Goal: Task Accomplishment & Management: Manage account settings

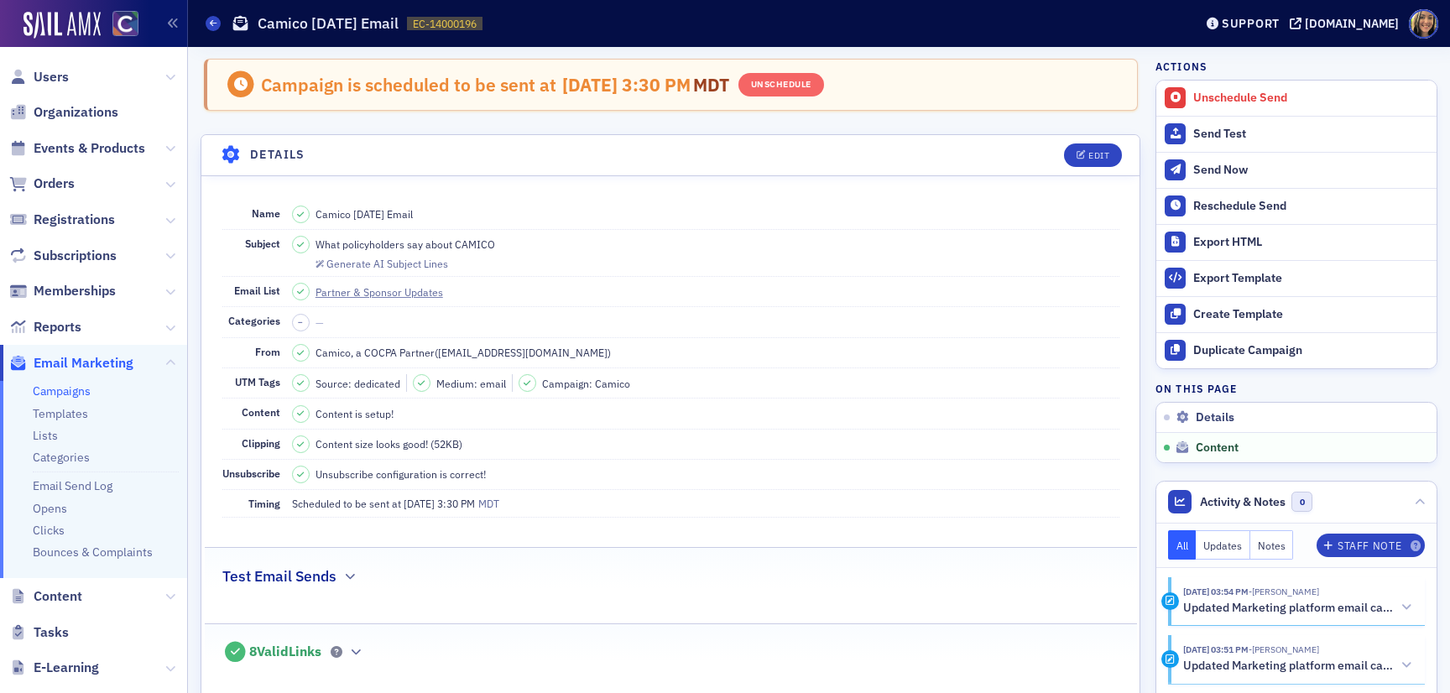
scroll to position [998, 0]
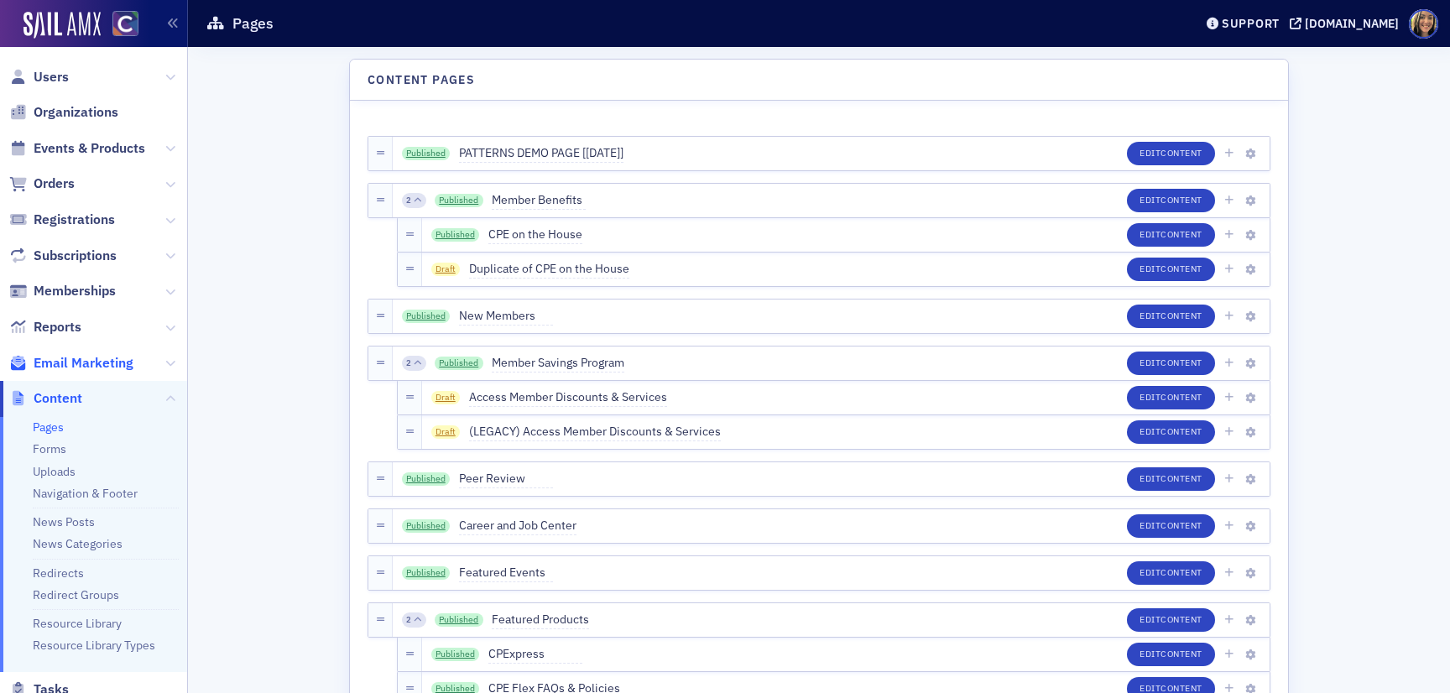
click at [91, 354] on span "Email Marketing" at bounding box center [84, 363] width 100 height 18
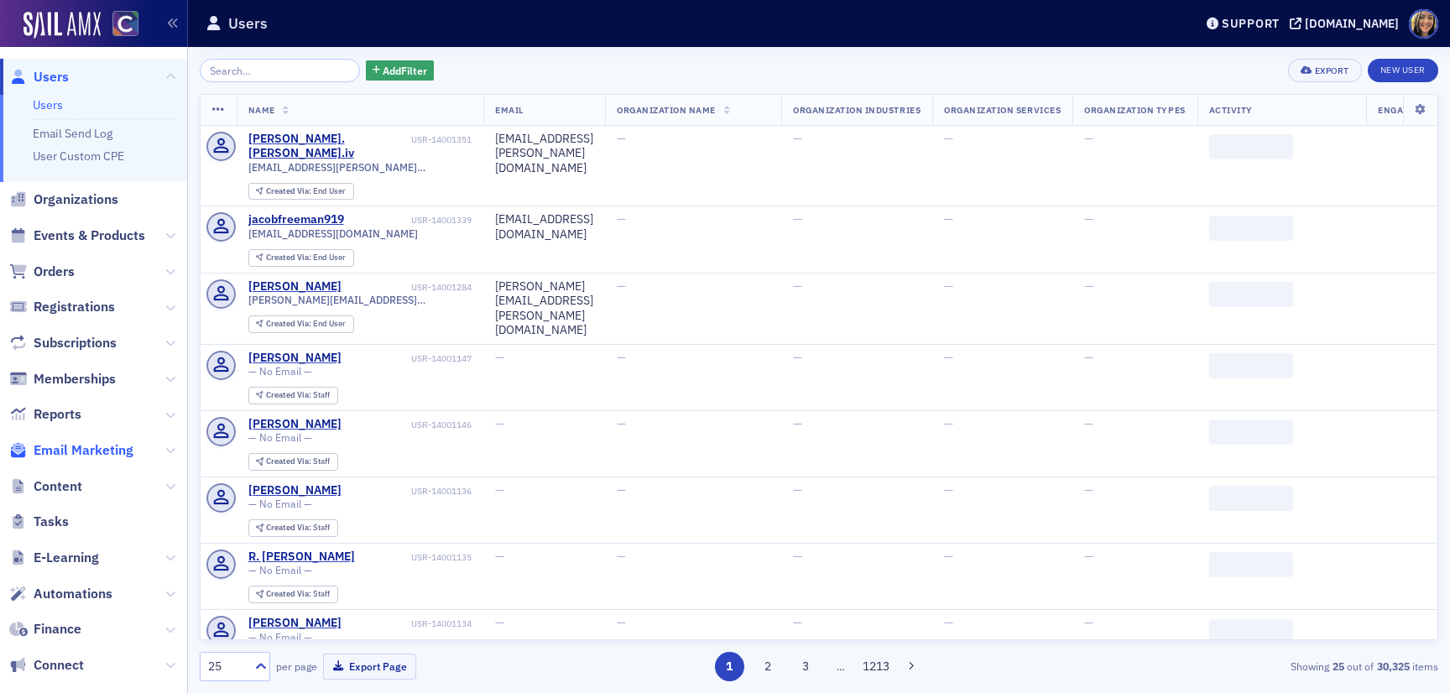
click at [118, 449] on span "Email Marketing" at bounding box center [84, 450] width 100 height 18
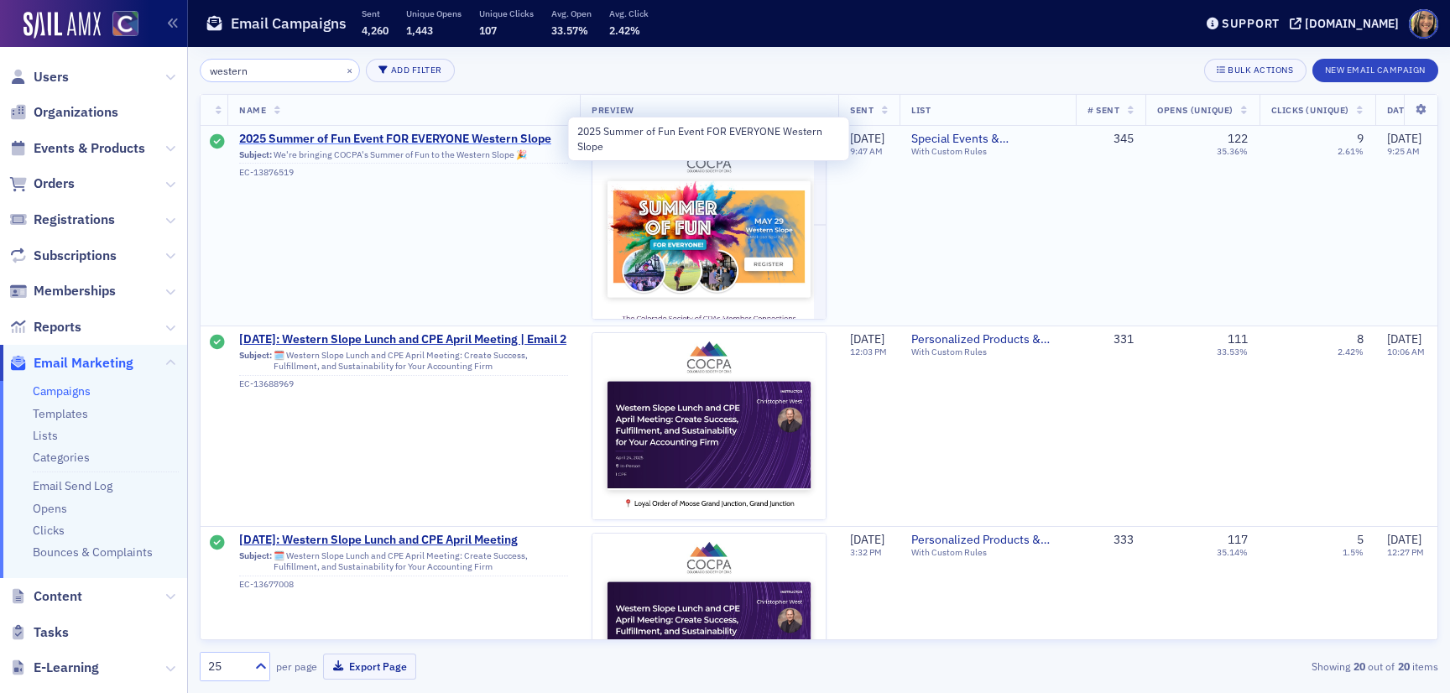
type input "western"
click at [380, 138] on span "2025 Summer of Fun Event FOR EVERYONE Western Slope" at bounding box center [403, 139] width 329 height 15
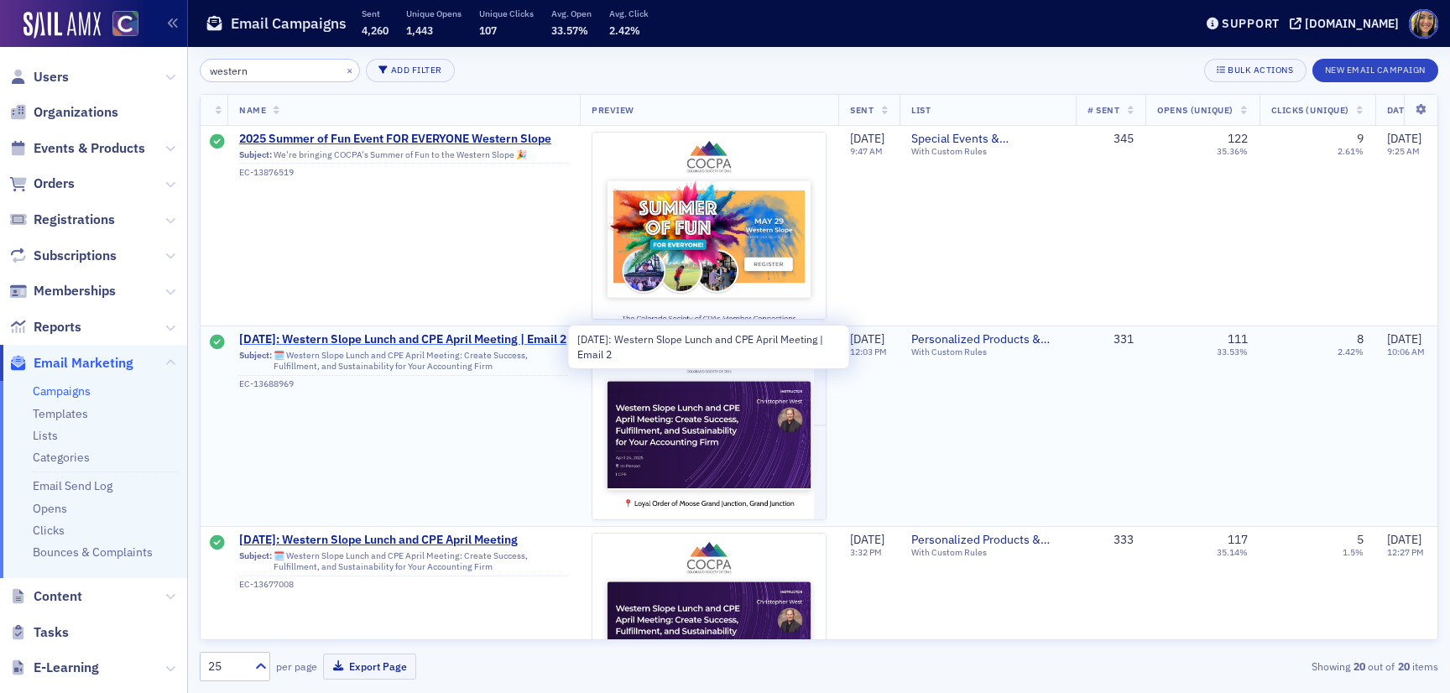
click at [362, 342] on span "April 24, 2025: Western Slope Lunch and CPE April Meeting | Email 2" at bounding box center [403, 339] width 329 height 15
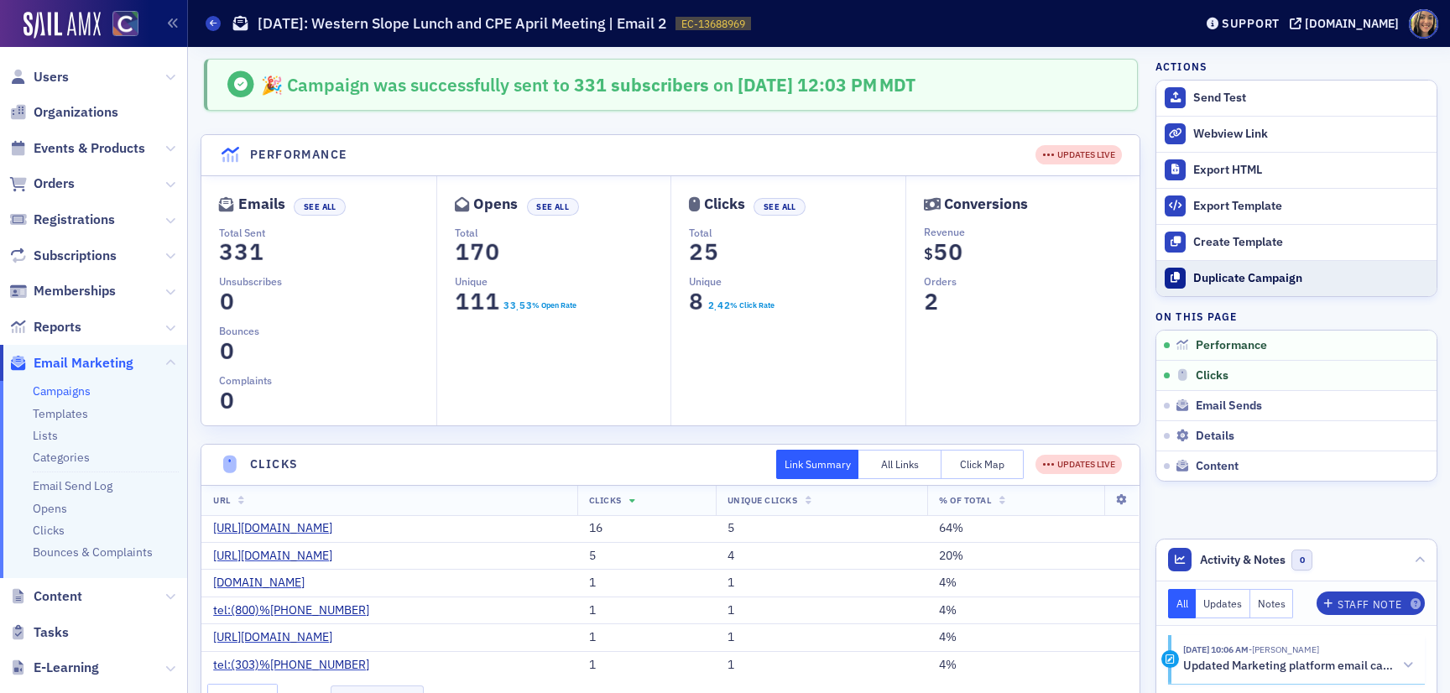
click at [1239, 277] on div "Duplicate Campaign" at bounding box center [1310, 278] width 235 height 15
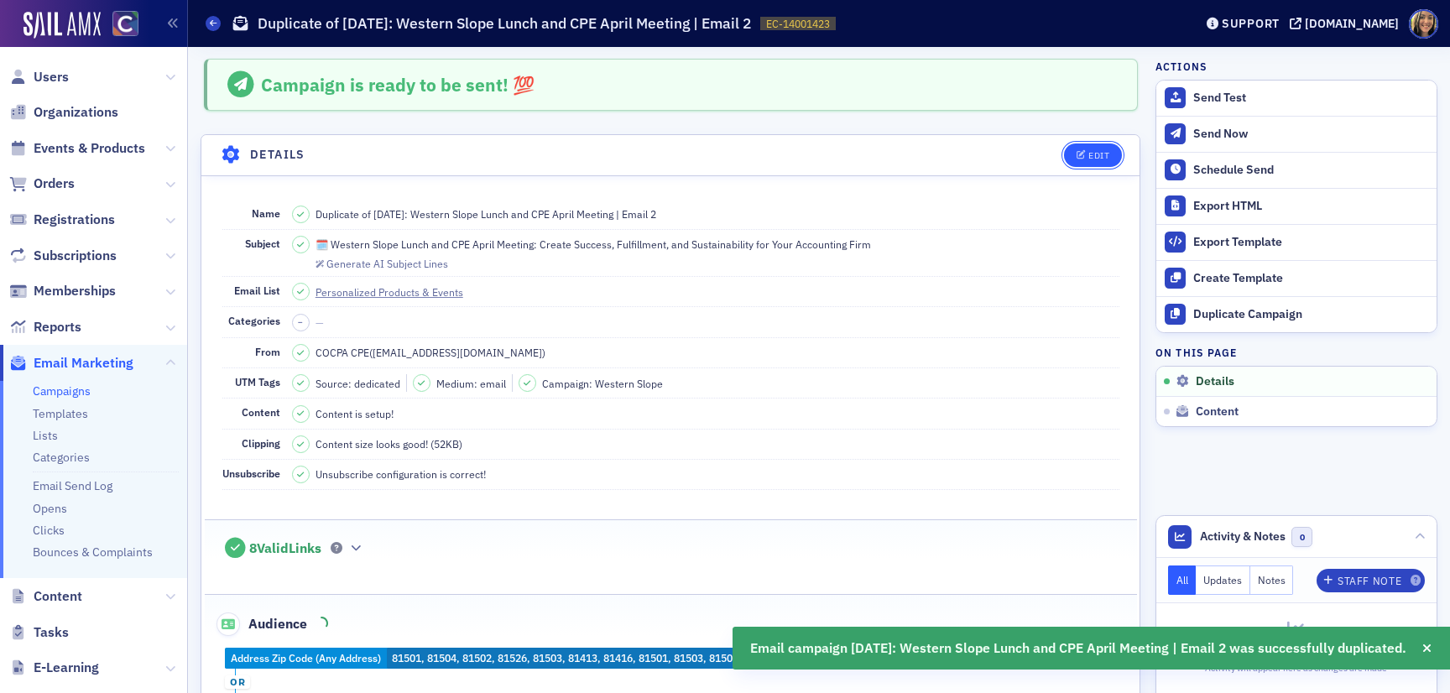
click at [1102, 164] on button "Edit" at bounding box center [1093, 154] width 58 height 23
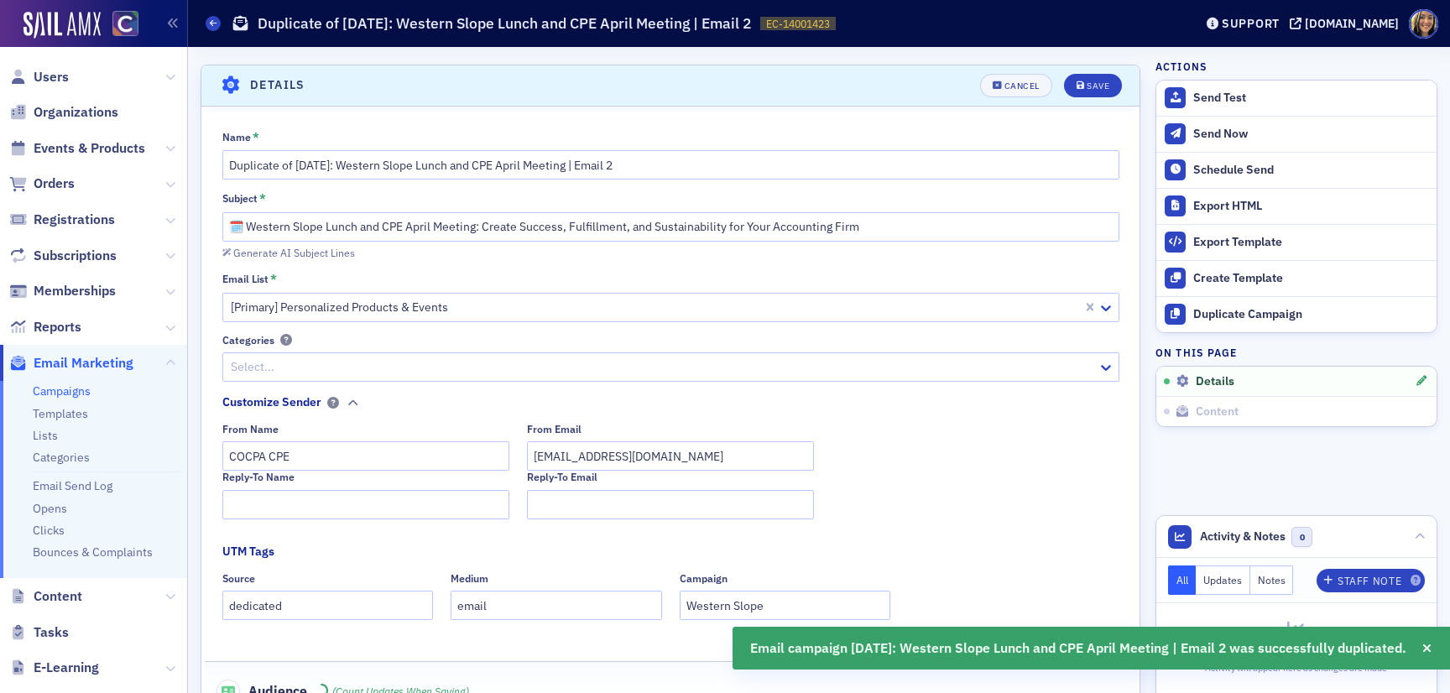
scroll to position [78, 0]
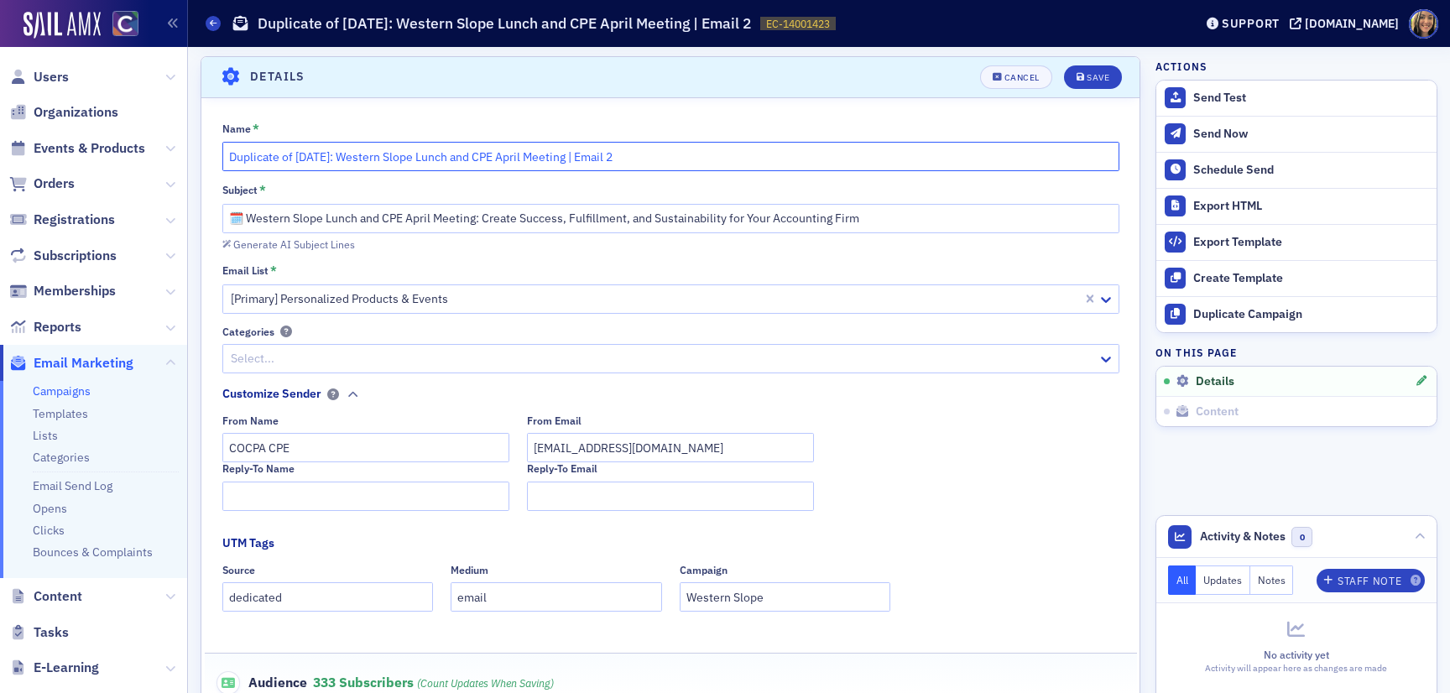
drag, startPoint x: 340, startPoint y: 158, endPoint x: 294, endPoint y: 157, distance: 45.3
click at [294, 157] on input "Duplicate of April 24, 2025: Western Slope Lunch and CPE April Meeting | Email 2" at bounding box center [670, 156] width 897 height 29
drag, startPoint x: 295, startPoint y: 159, endPoint x: 134, endPoint y: 156, distance: 161.1
click at [134, 156] on div "Users Organizations Events & Products Orders Registrations Subscriptions Member…" at bounding box center [725, 346] width 1450 height 693
click at [580, 149] on input "August 2025: Western Slope Lunch and CPE April Meeting | Email 2" at bounding box center [670, 156] width 897 height 29
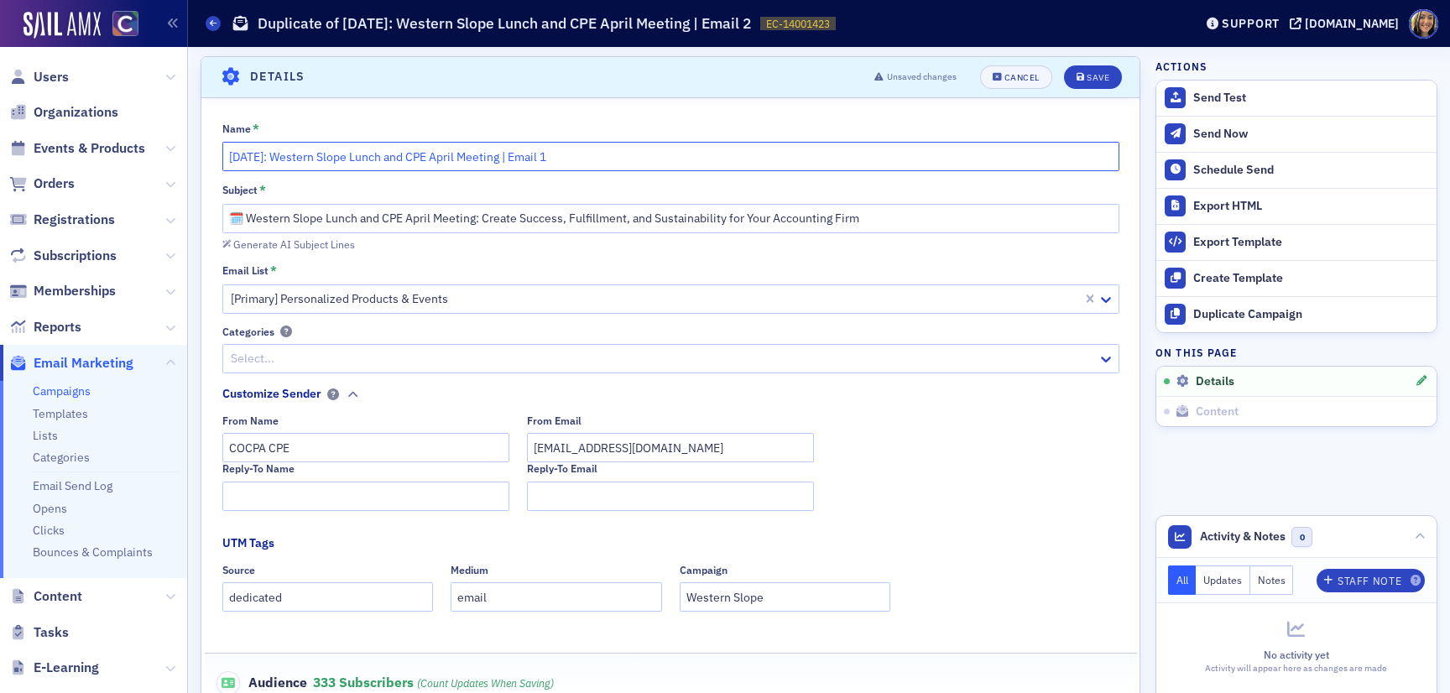
drag, startPoint x: 488, startPoint y: 157, endPoint x: 472, endPoint y: 161, distance: 17.3
click at [472, 161] on input "August 2025: Western Slope Lunch and CPE April Meeting | Email 1" at bounding box center [670, 156] width 897 height 29
type input "August 2025: Western Slope Lunch and CPE August Meeting | Email 1"
click at [673, 211] on input "🗓️ Western Slope Lunch and CPE April Meeting: Create Success, Fulfillment, and …" at bounding box center [670, 218] width 897 height 29
click at [543, 227] on input "🗓️ Western Slope Lunch and CPE April Meeting: Create Success, Fulfillment, and …" at bounding box center [670, 218] width 897 height 29
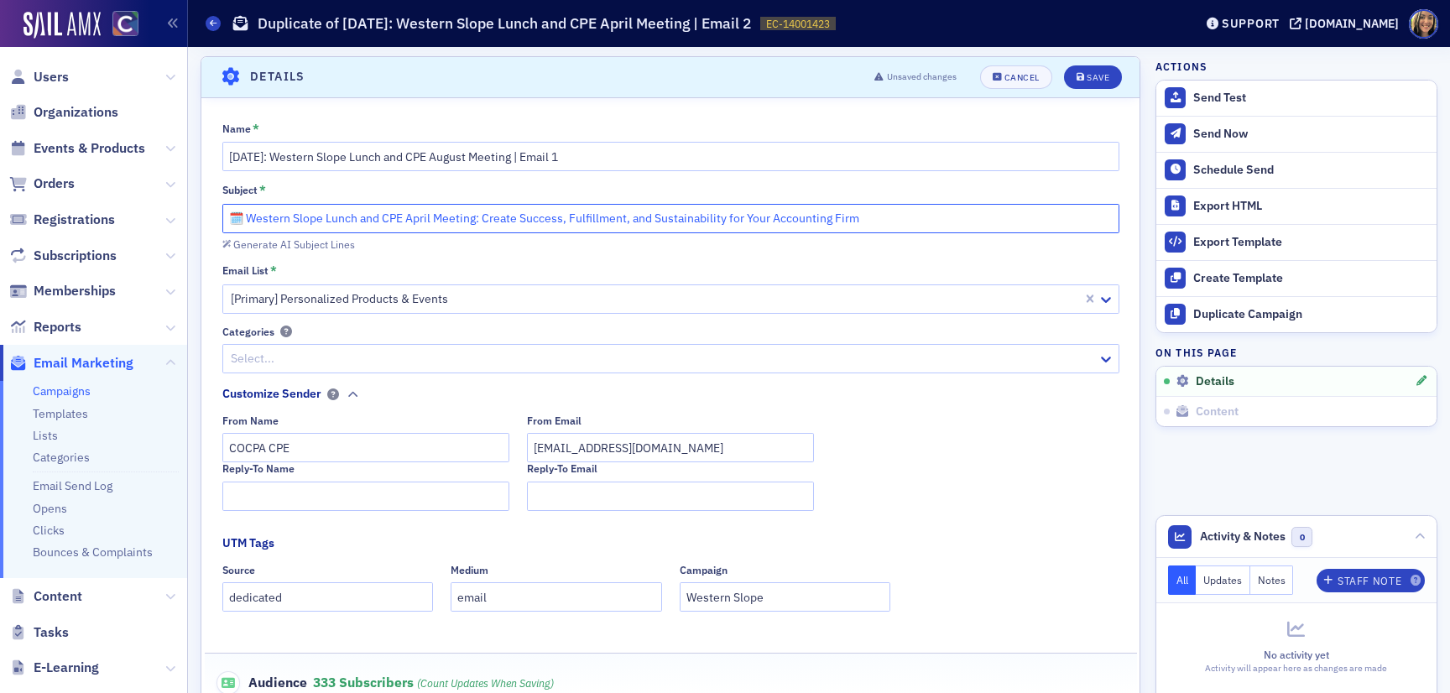
click at [543, 227] on input "🗓️ Western Slope Lunch and CPE April Meeting: Create Success, Fulfillment, and …" at bounding box center [670, 218] width 897 height 29
paste input "Western Slope Lunch and CPE August Meeting: Legal Disputes and Issues for Accou…"
click at [253, 219] on input "🗓️ Western Slope Lunch and CPE April Meeting: Create Success, Fulfillment, and …" at bounding box center [670, 218] width 897 height 29
drag, startPoint x: 244, startPoint y: 219, endPoint x: 902, endPoint y: 222, distance: 657.8
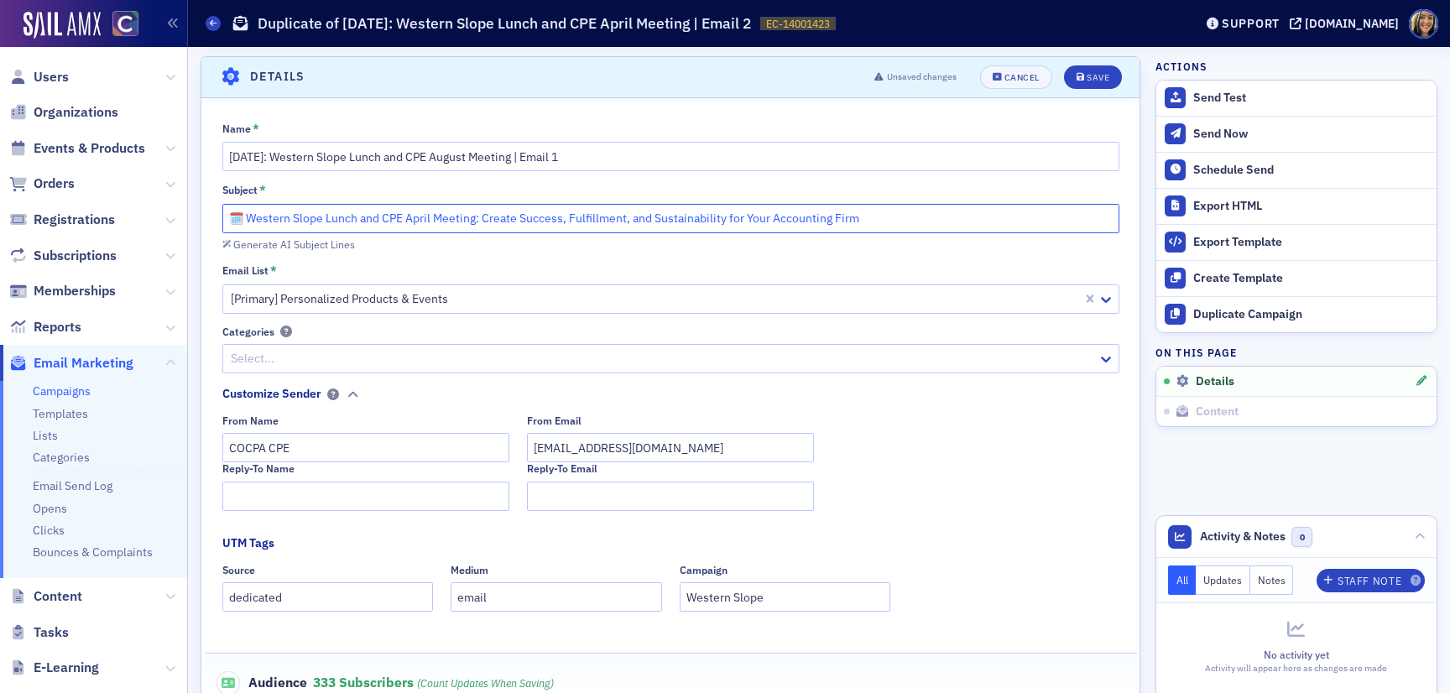
click at [902, 222] on input "🗓️ Western Slope Lunch and CPE April Meeting: Create Success, Fulfillment, and …" at bounding box center [670, 218] width 897 height 29
paste input "ugust Meeting: Legal Disputes and Issues for Accountants"
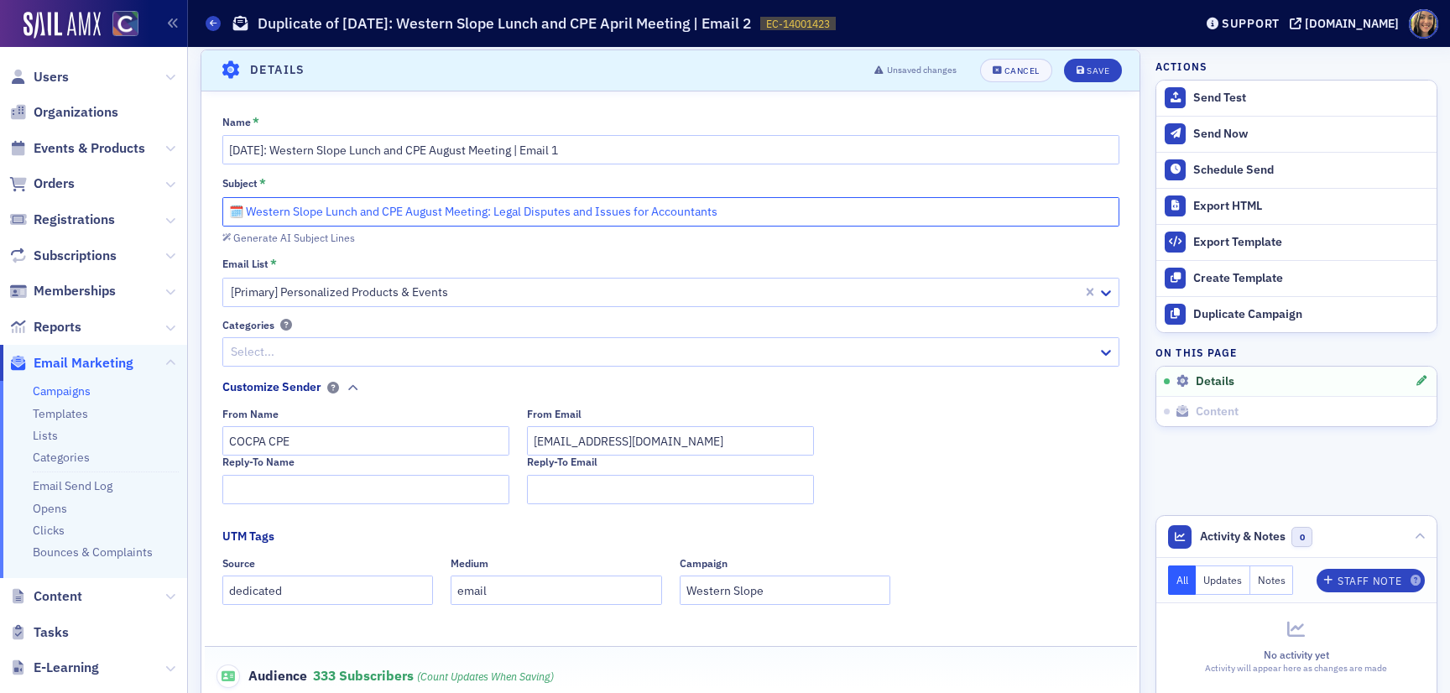
scroll to position [0, 0]
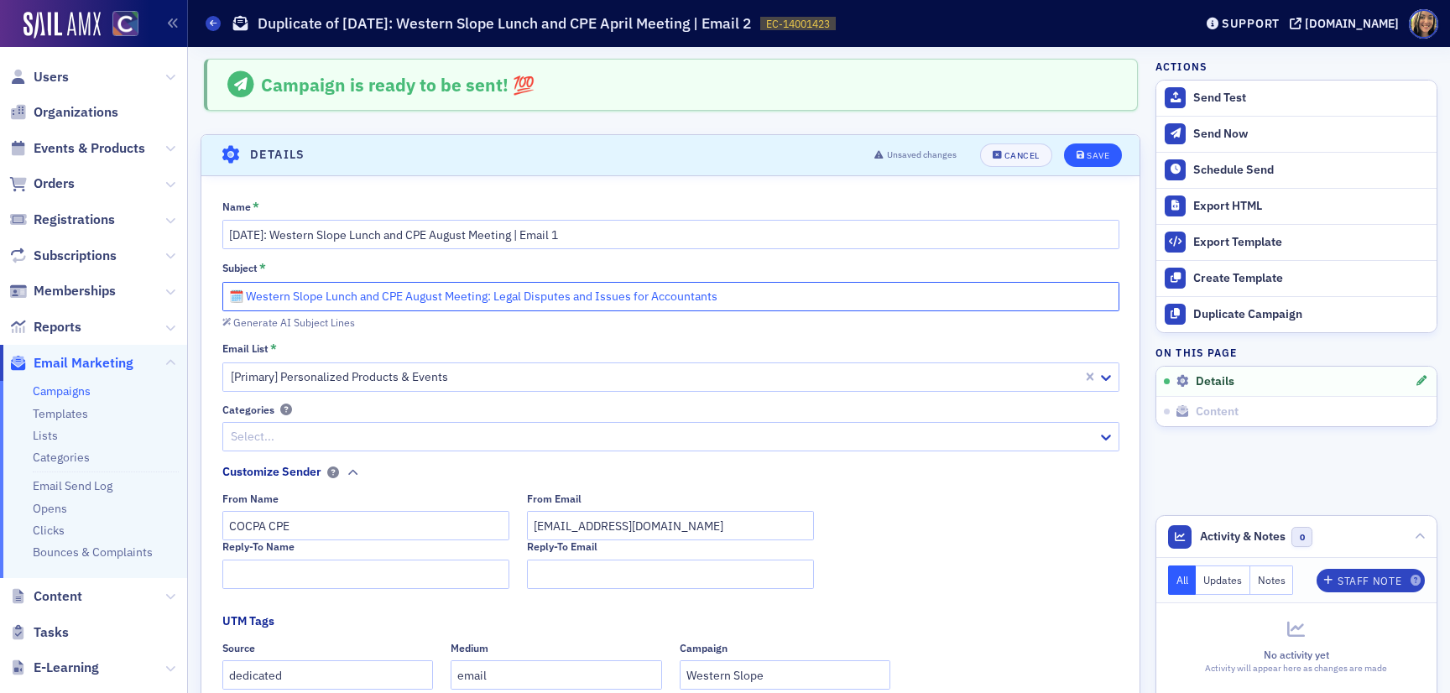
type input "🗓️ Western Slope Lunch and CPE August Meeting: Legal Disputes and Issues for Ac…"
click at [1087, 153] on div "Save" at bounding box center [1098, 155] width 23 height 9
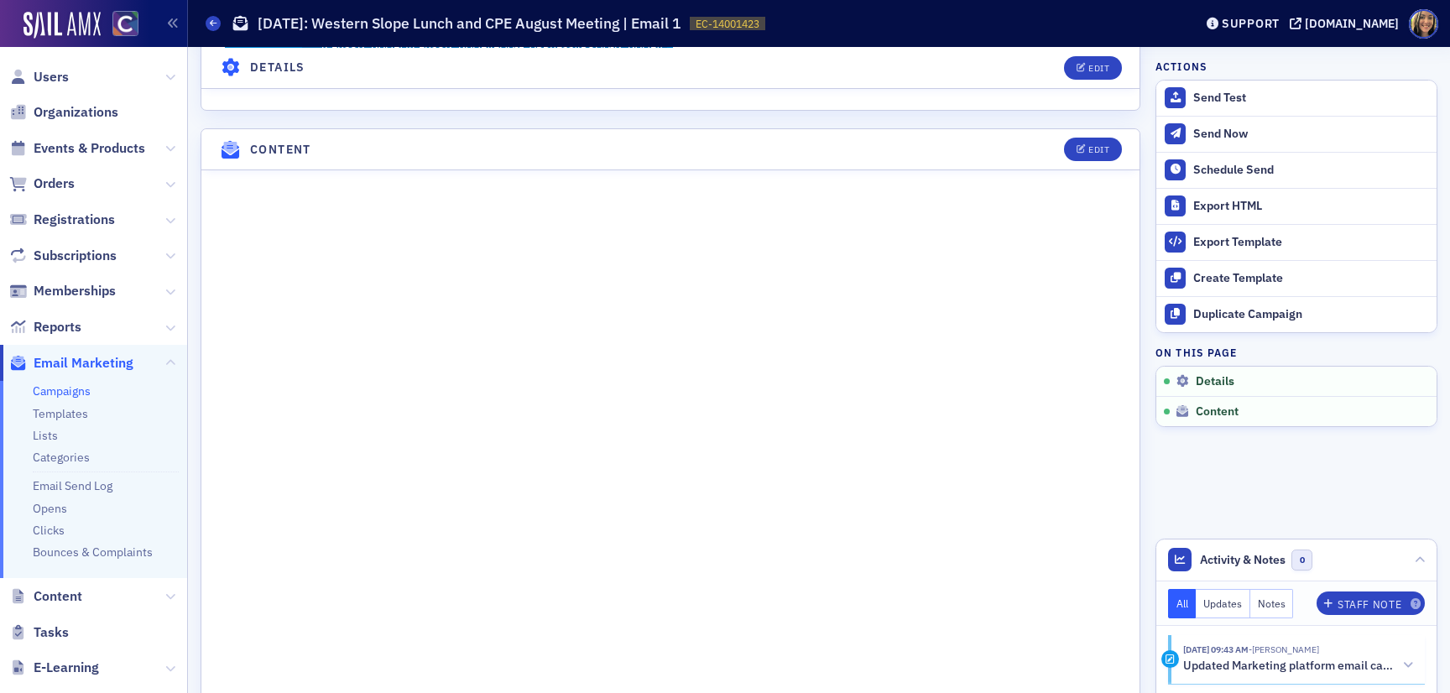
scroll to position [658, 0]
click at [1097, 144] on button "Edit" at bounding box center [1093, 153] width 58 height 23
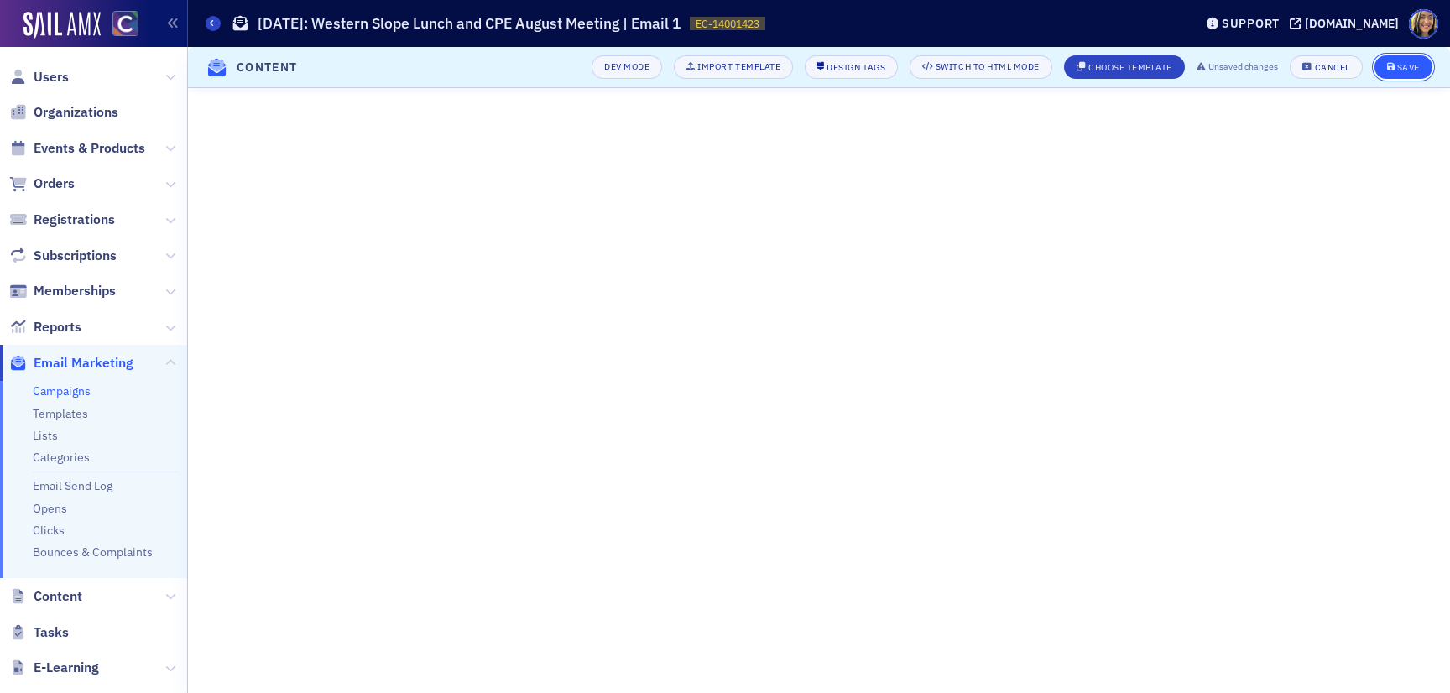
click at [1414, 74] on button "Save" at bounding box center [1403, 66] width 58 height 23
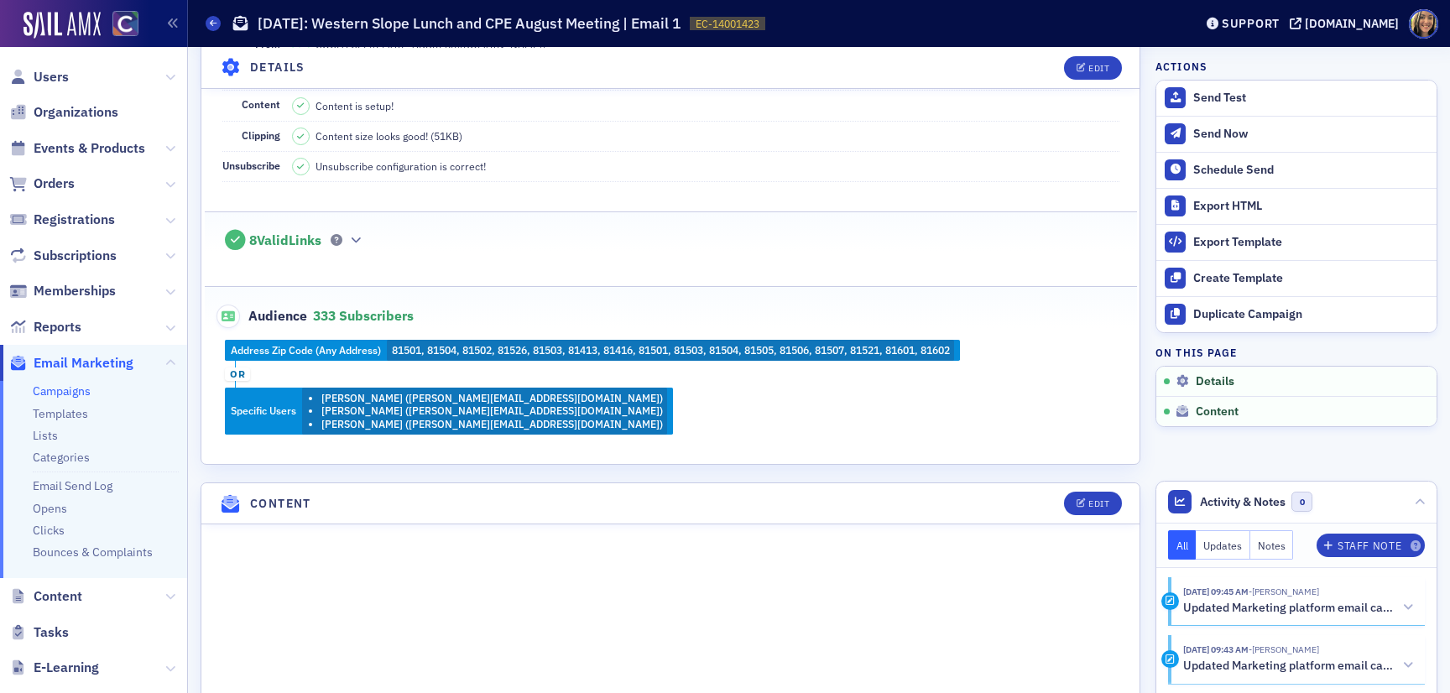
scroll to position [0, 0]
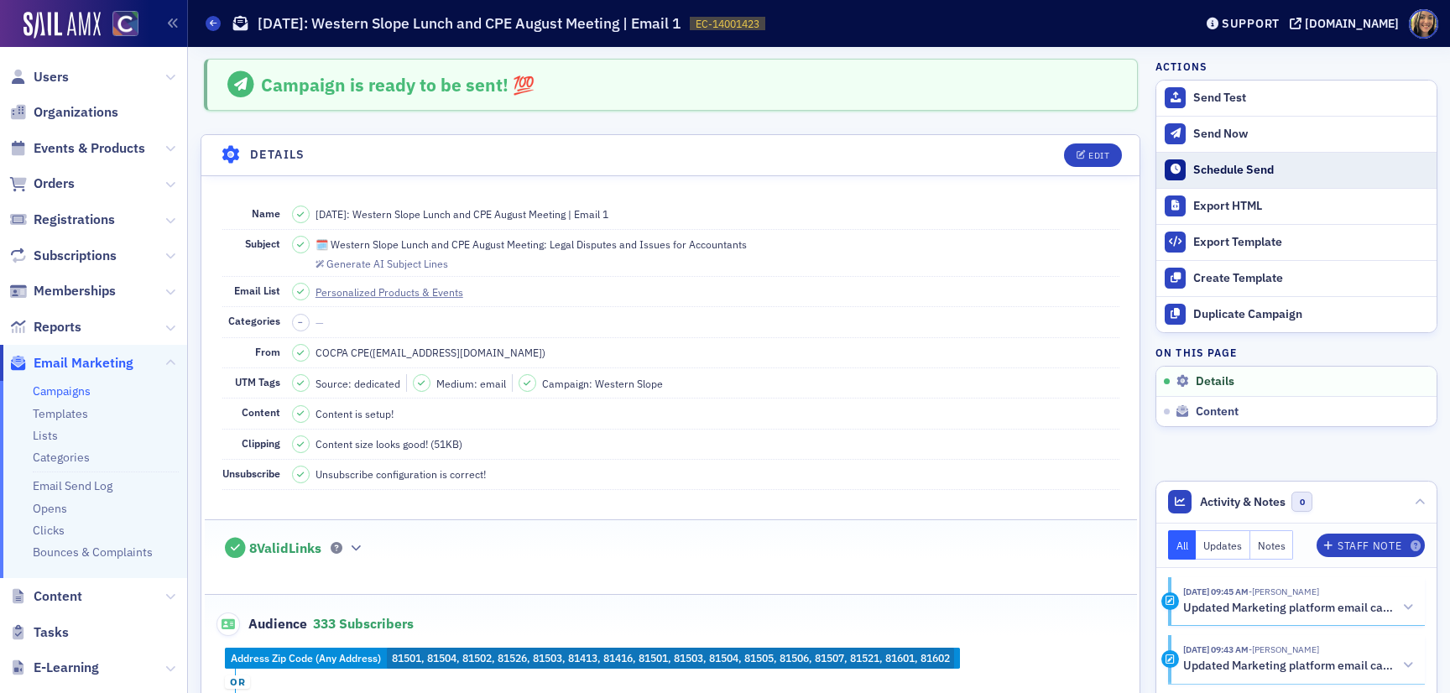
click at [1202, 172] on div "Schedule Send" at bounding box center [1310, 170] width 235 height 15
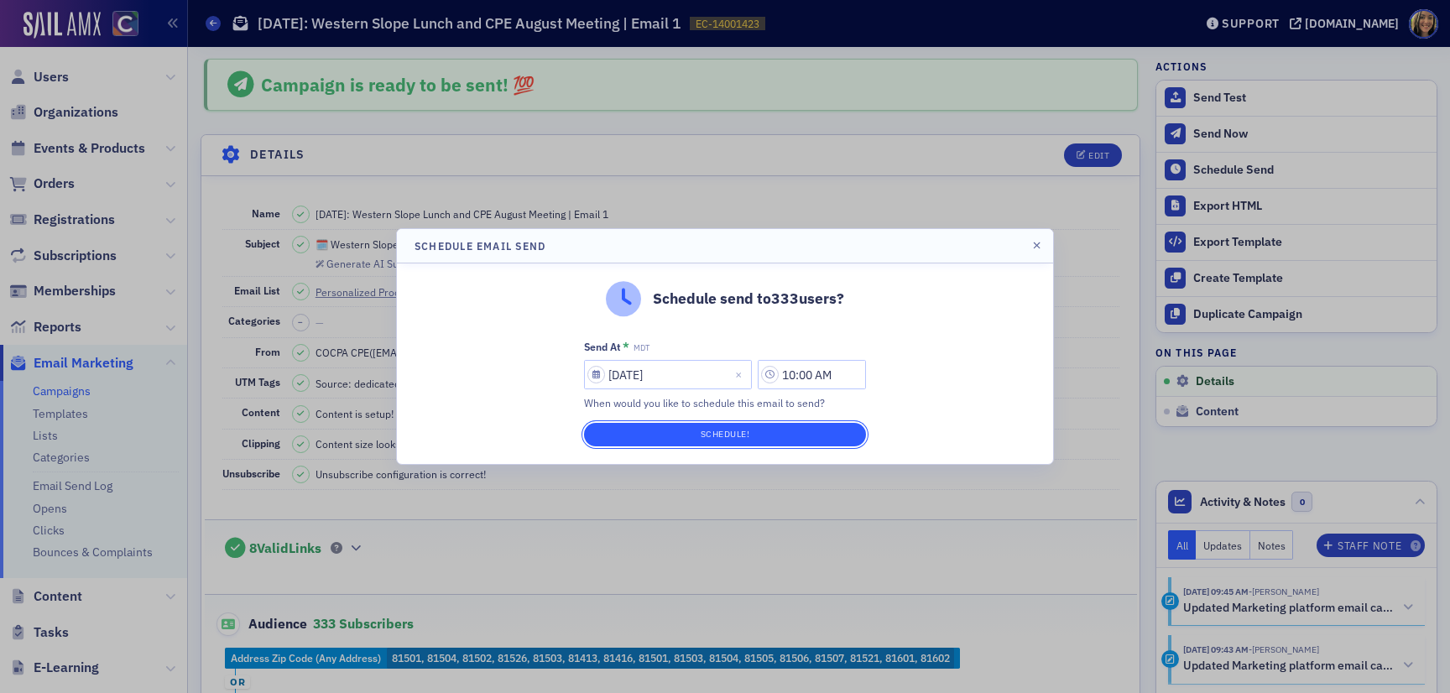
click at [726, 437] on button "Schedule!" at bounding box center [725, 434] width 282 height 23
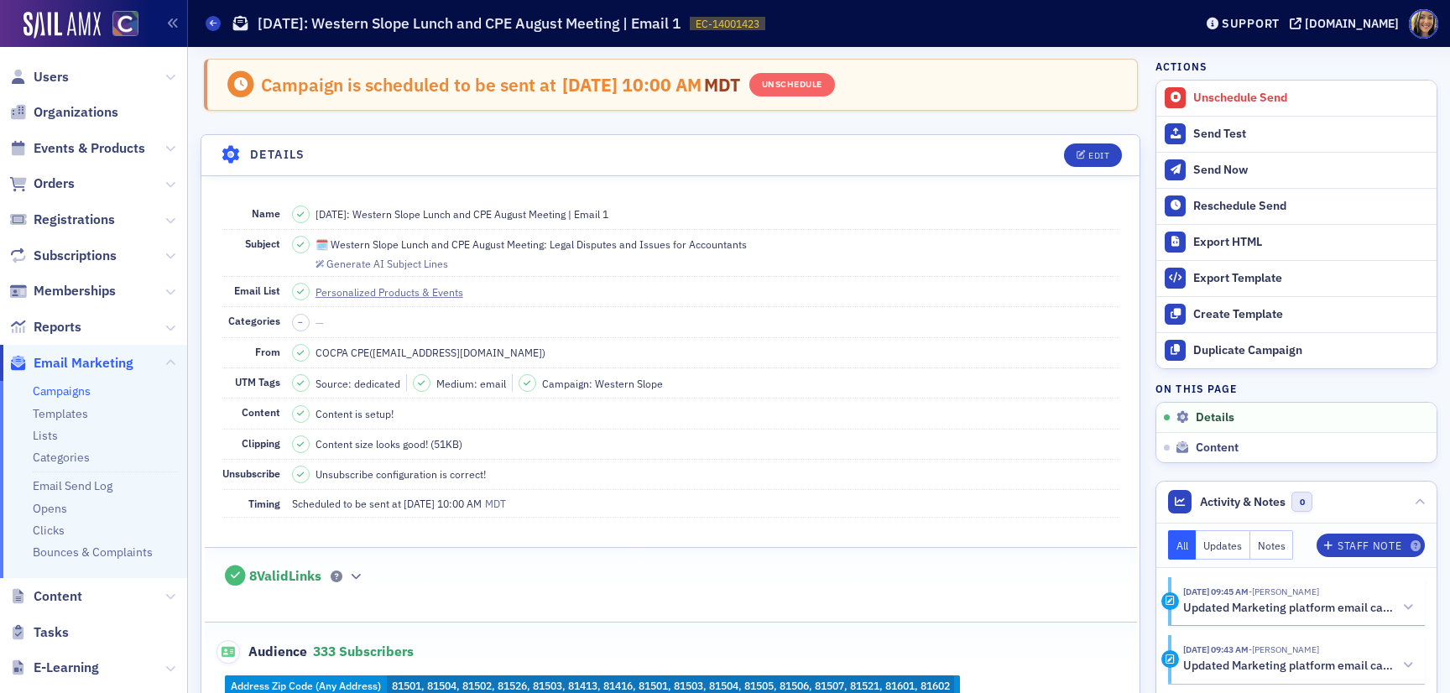
click at [574, 233] on dd "🗓️ Western Slope Lunch and CPE August Meeting: Legal Disputes and Issues for Ac…" at bounding box center [705, 253] width 827 height 46
click at [574, 245] on span "🗓️ Western Slope Lunch and CPE August Meeting: Legal Disputes and Issues for Ac…" at bounding box center [530, 244] width 431 height 15
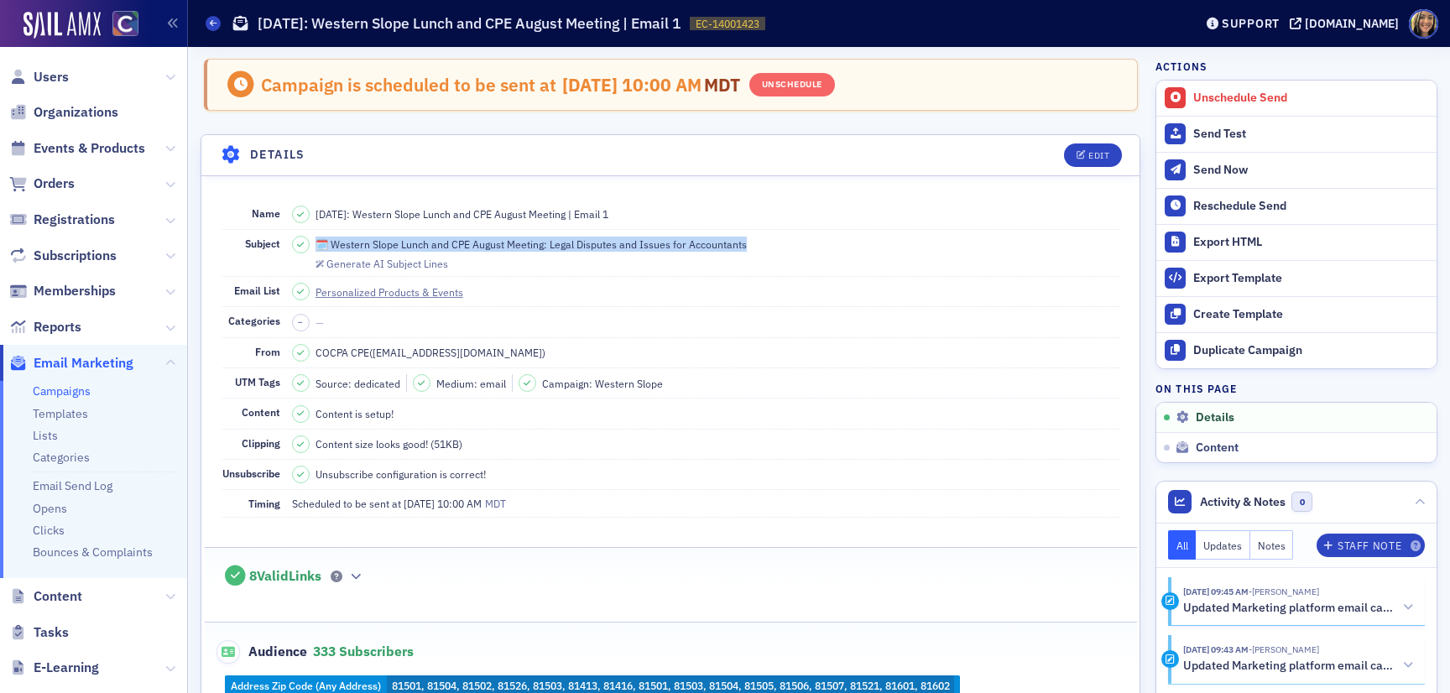
copy span "🗓️ Western Slope Lunch and CPE August Meeting: Legal Disputes and Issues for Ac…"
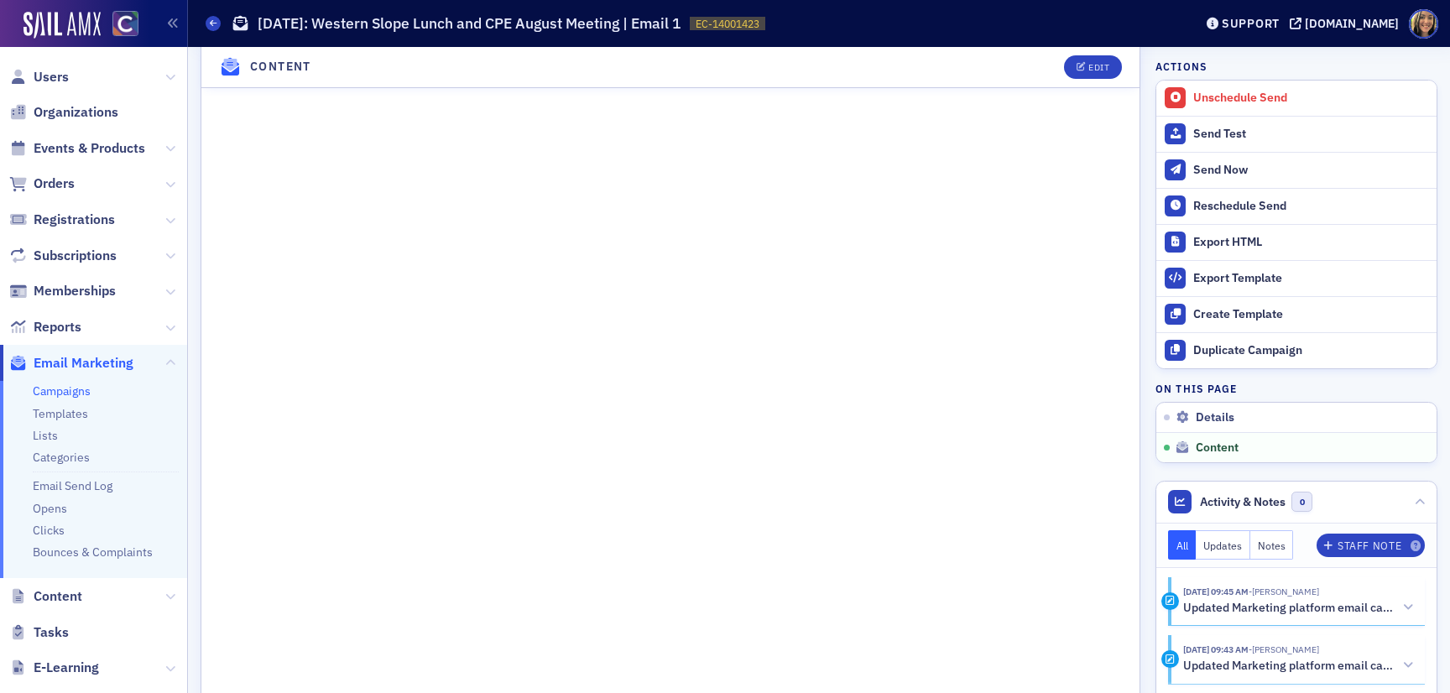
scroll to position [935, 0]
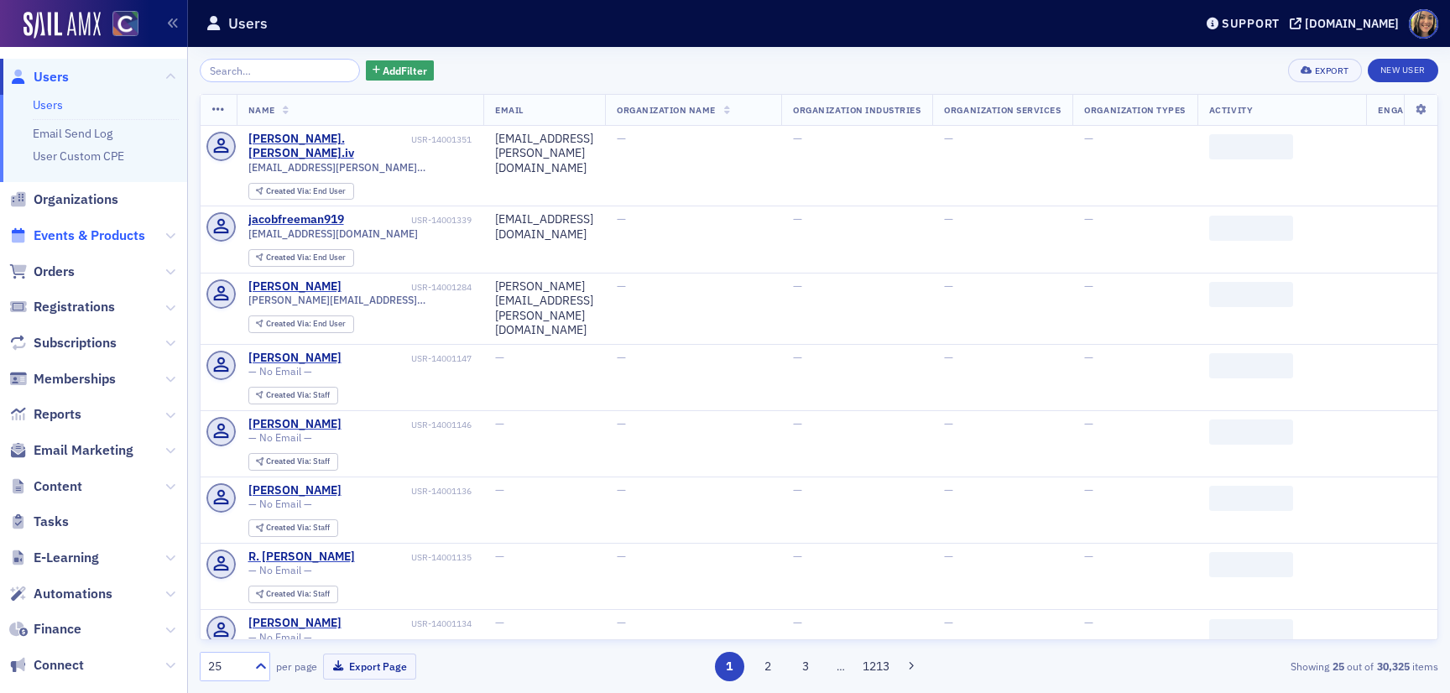
click at [71, 236] on span "Events & Products" at bounding box center [90, 236] width 112 height 18
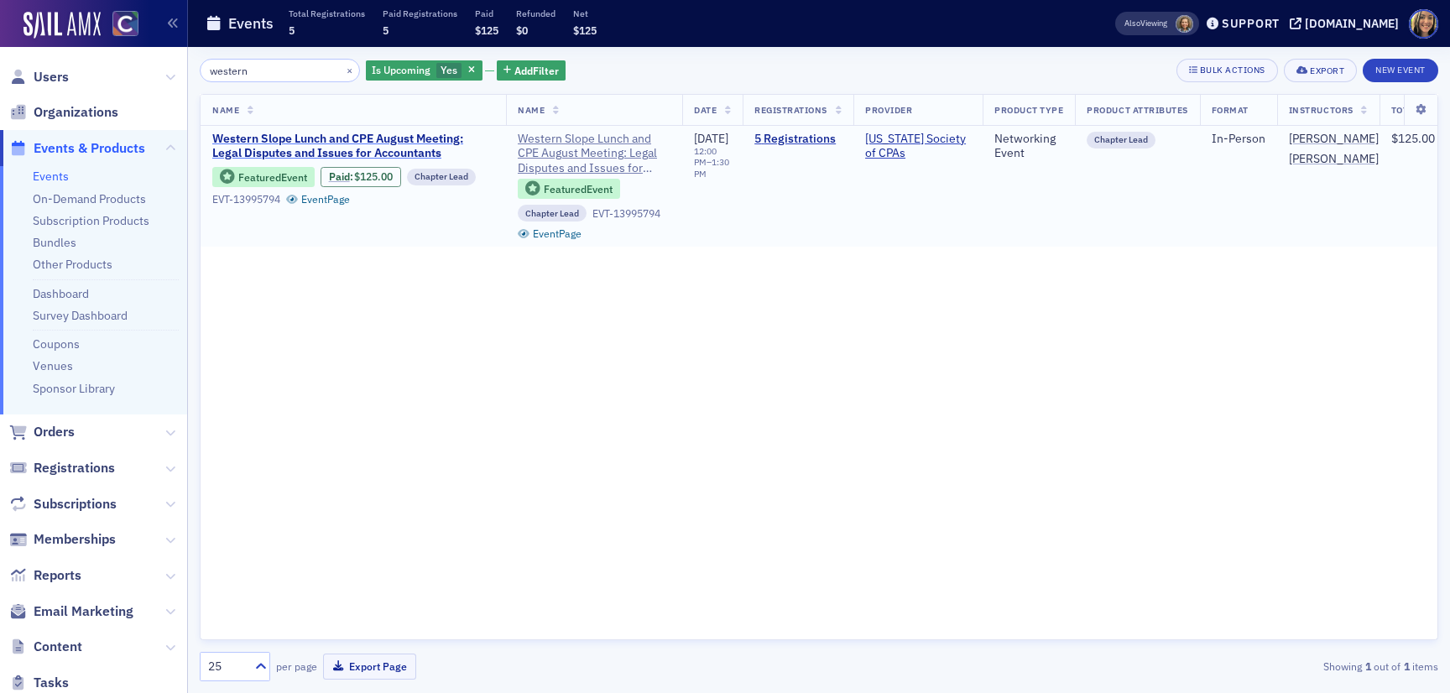
type input "western"
click at [406, 149] on span "Western Slope Lunch and CPE August Meeting: Legal Disputes and Issues for Accou…" at bounding box center [353, 146] width 282 height 29
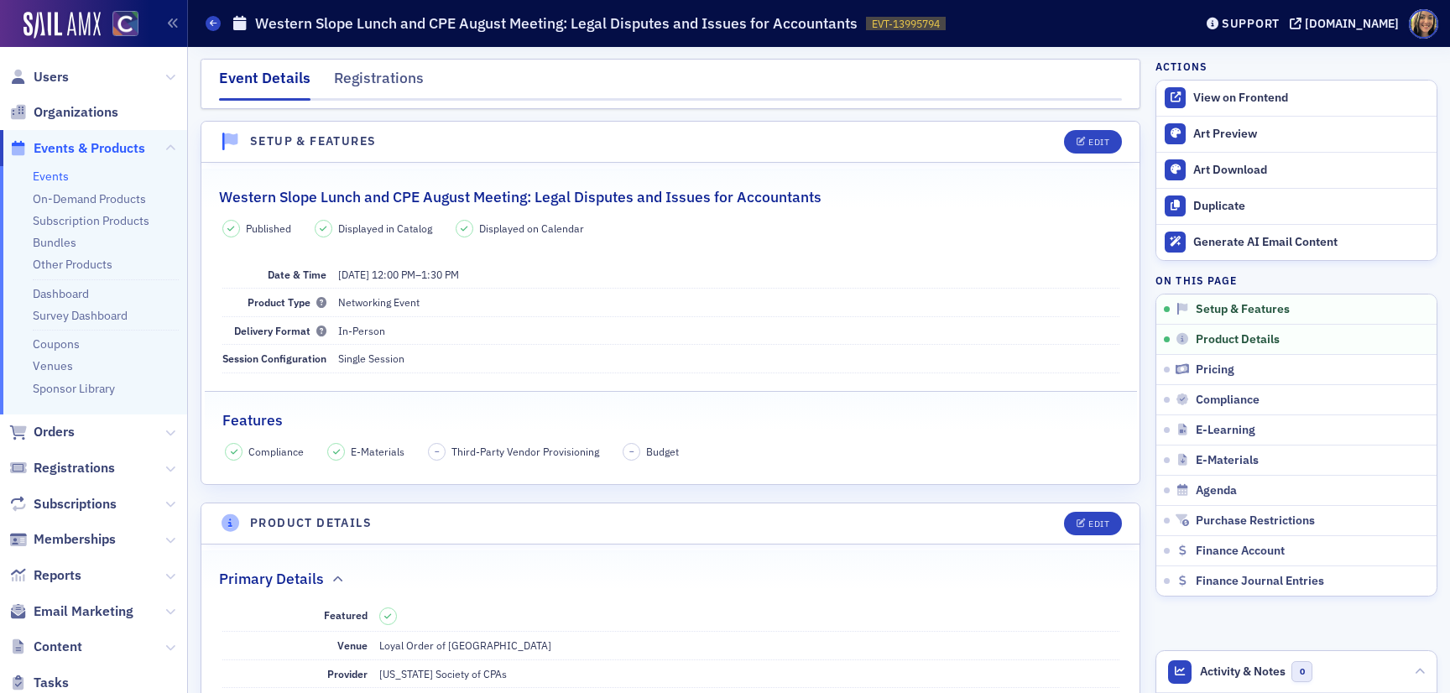
click at [611, 195] on h2 "Western Slope Lunch and CPE August Meeting: Legal Disputes and Issues for Accou…" at bounding box center [520, 197] width 602 height 22
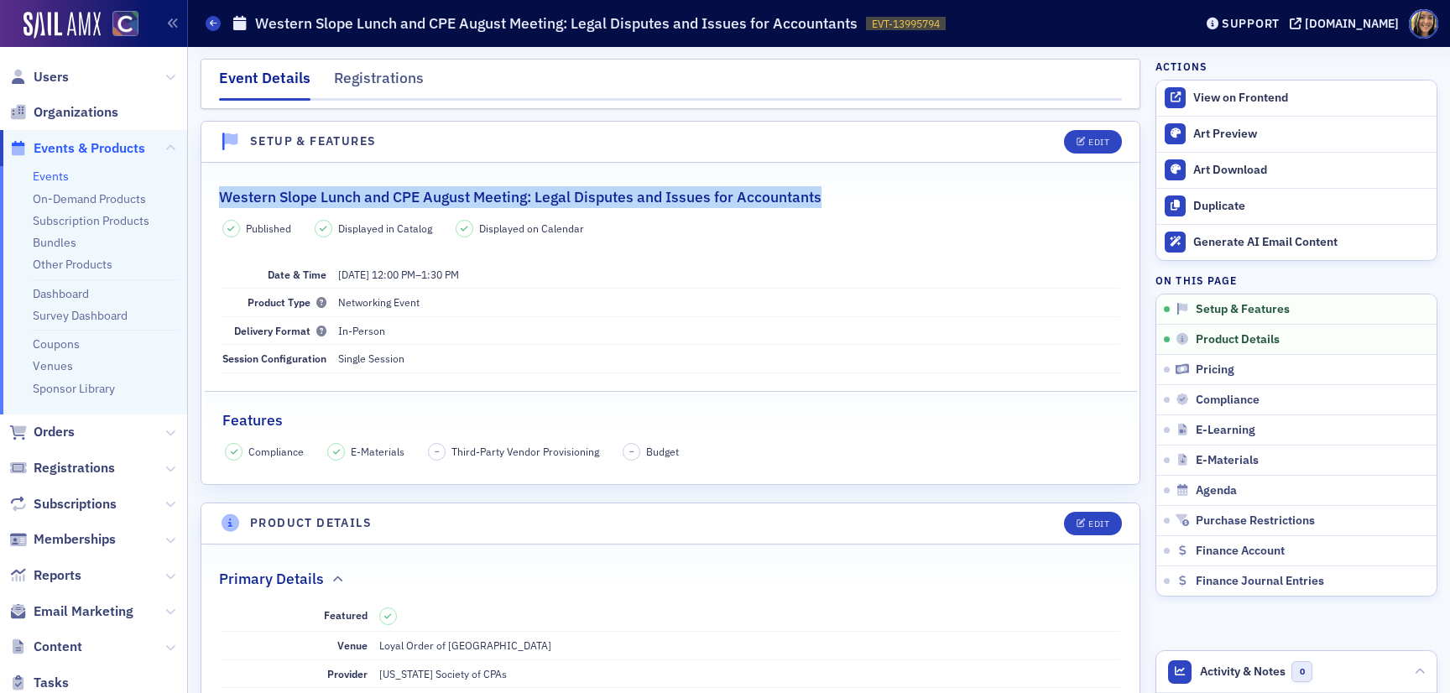
click at [611, 195] on h2 "Western Slope Lunch and CPE August Meeting: Legal Disputes and Issues for Accou…" at bounding box center [520, 197] width 602 height 22
copy h2 "Western Slope Lunch and CPE August Meeting: Legal Disputes and Issues for Accou…"
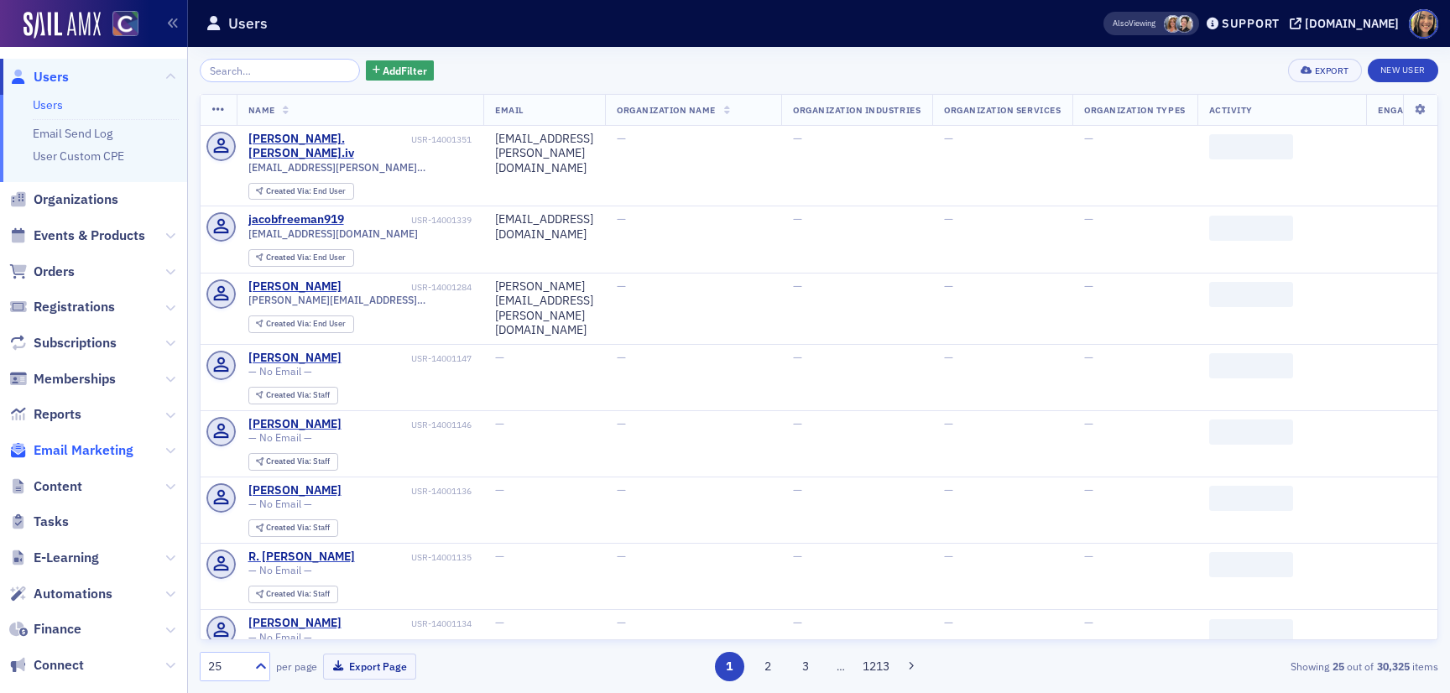
click at [101, 453] on span "Email Marketing" at bounding box center [84, 450] width 100 height 18
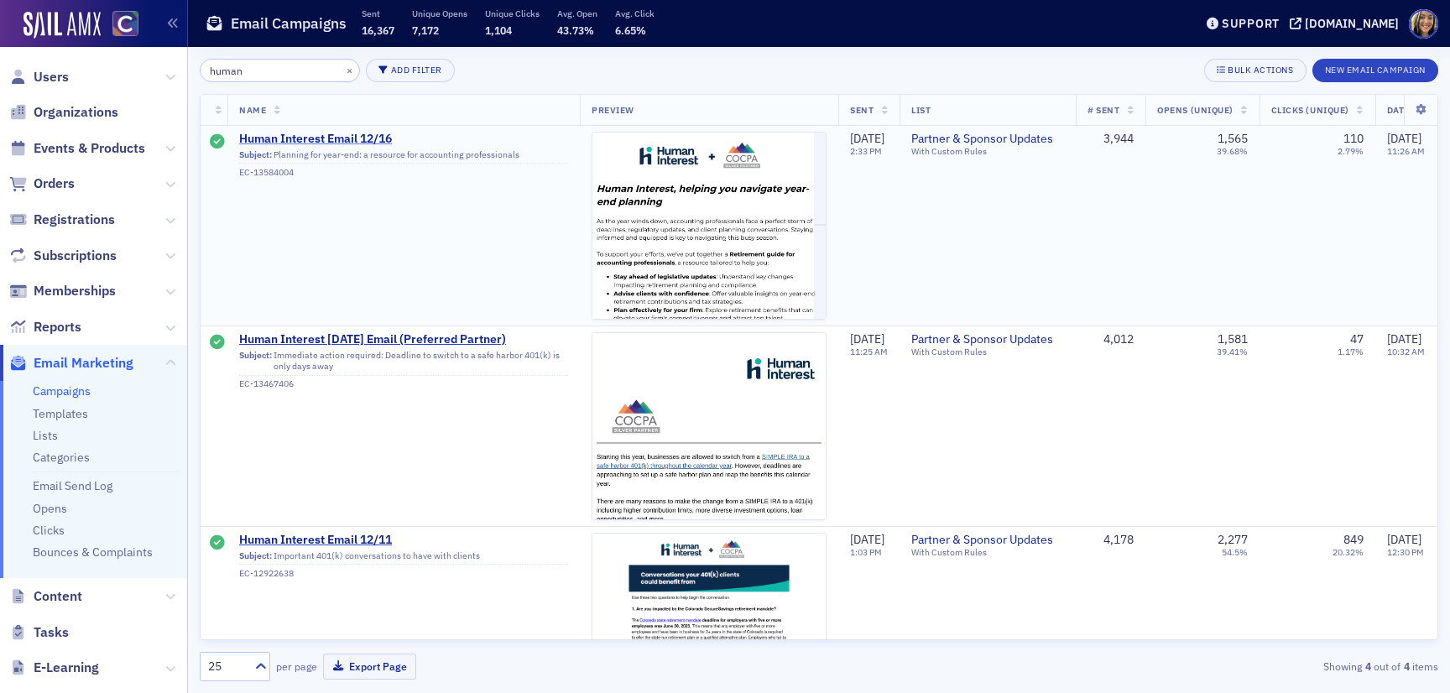
type input "human"
click at [355, 137] on span "Human Interest Email 12/16" at bounding box center [403, 139] width 329 height 15
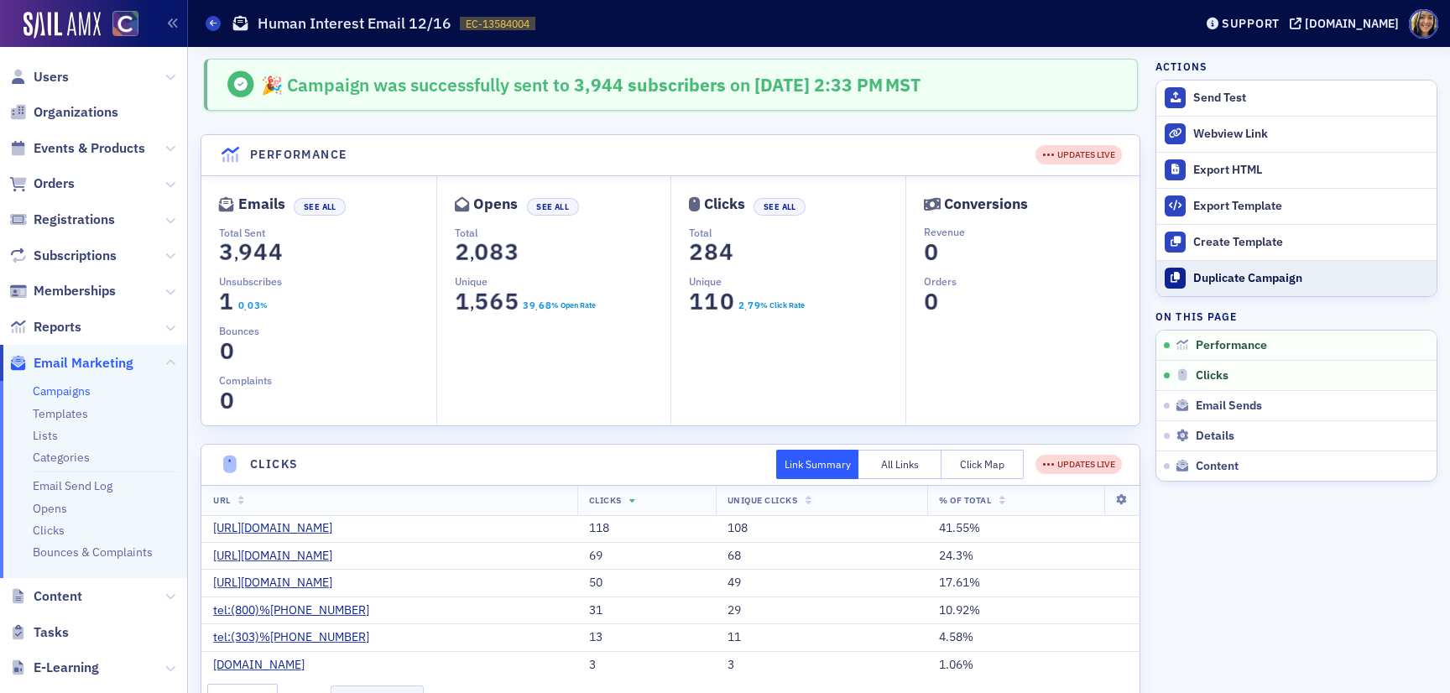
click at [1269, 278] on div "Duplicate Campaign" at bounding box center [1310, 278] width 235 height 15
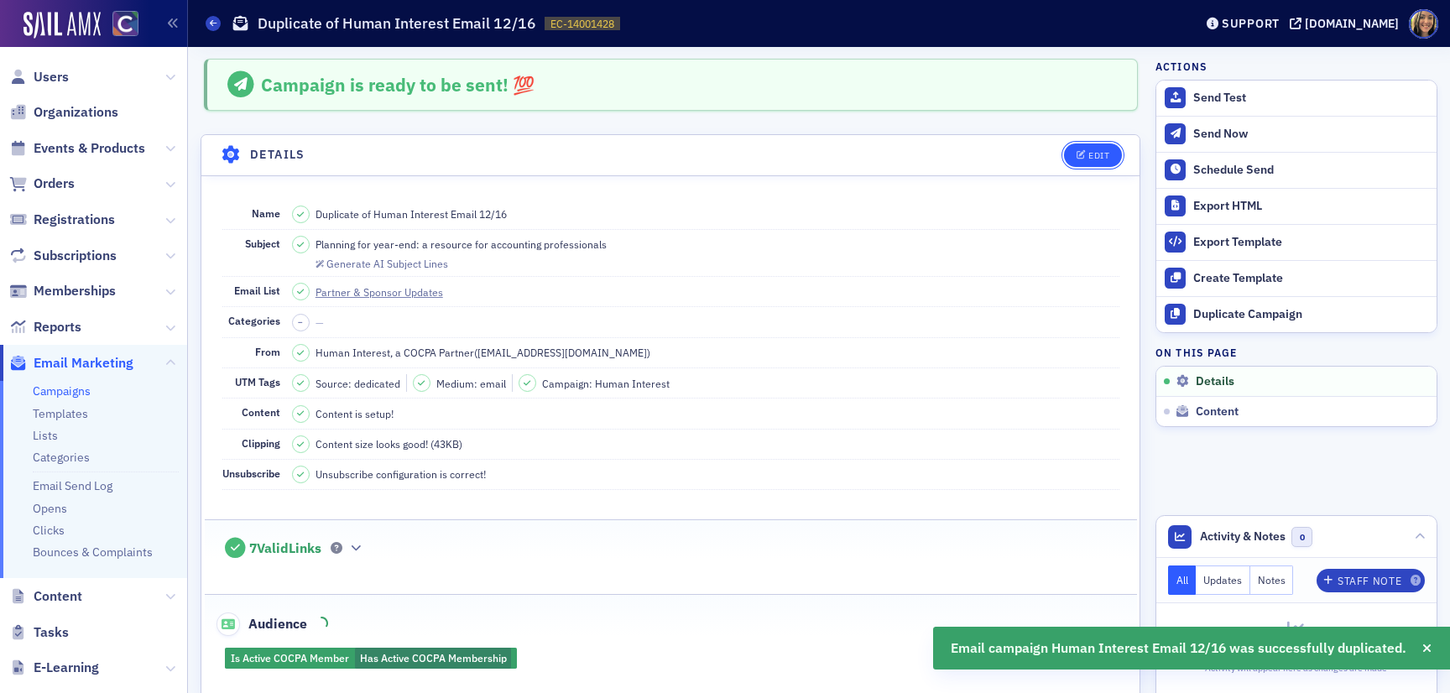
click at [1107, 151] on div "Edit" at bounding box center [1098, 155] width 21 height 9
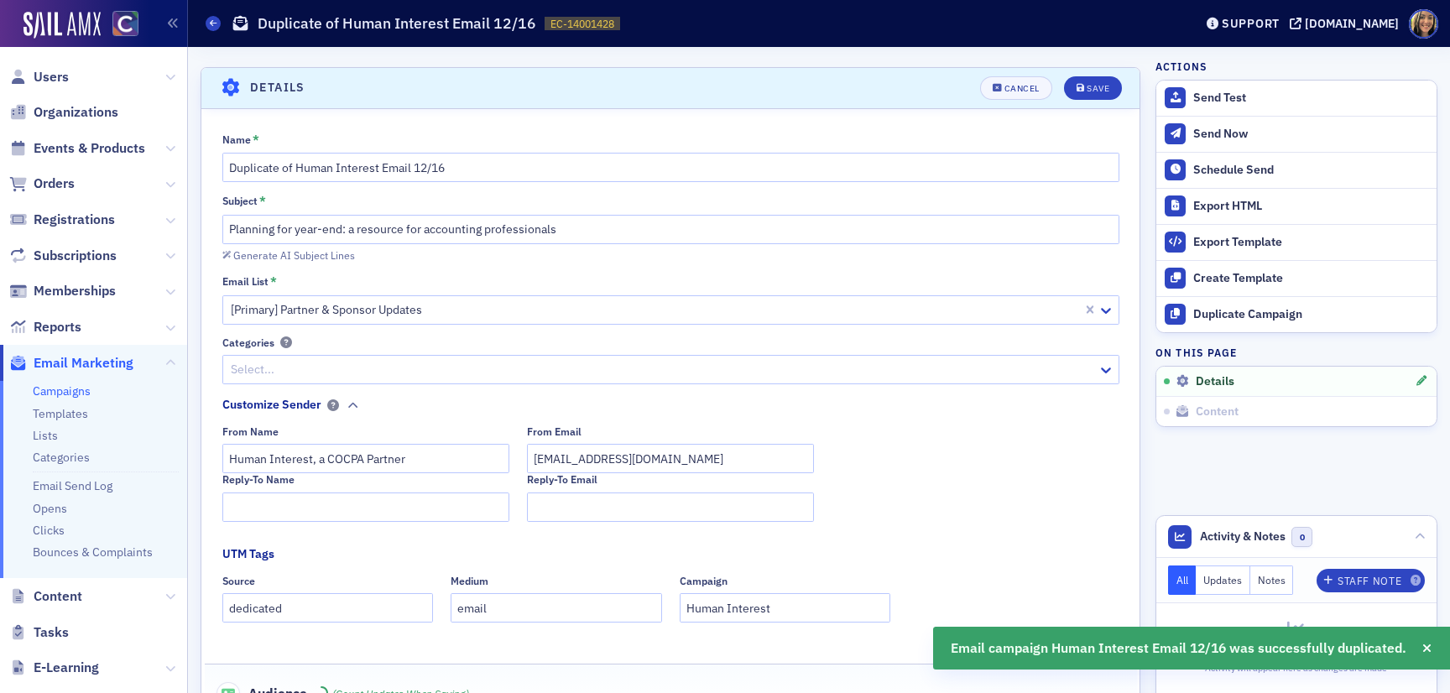
scroll to position [78, 0]
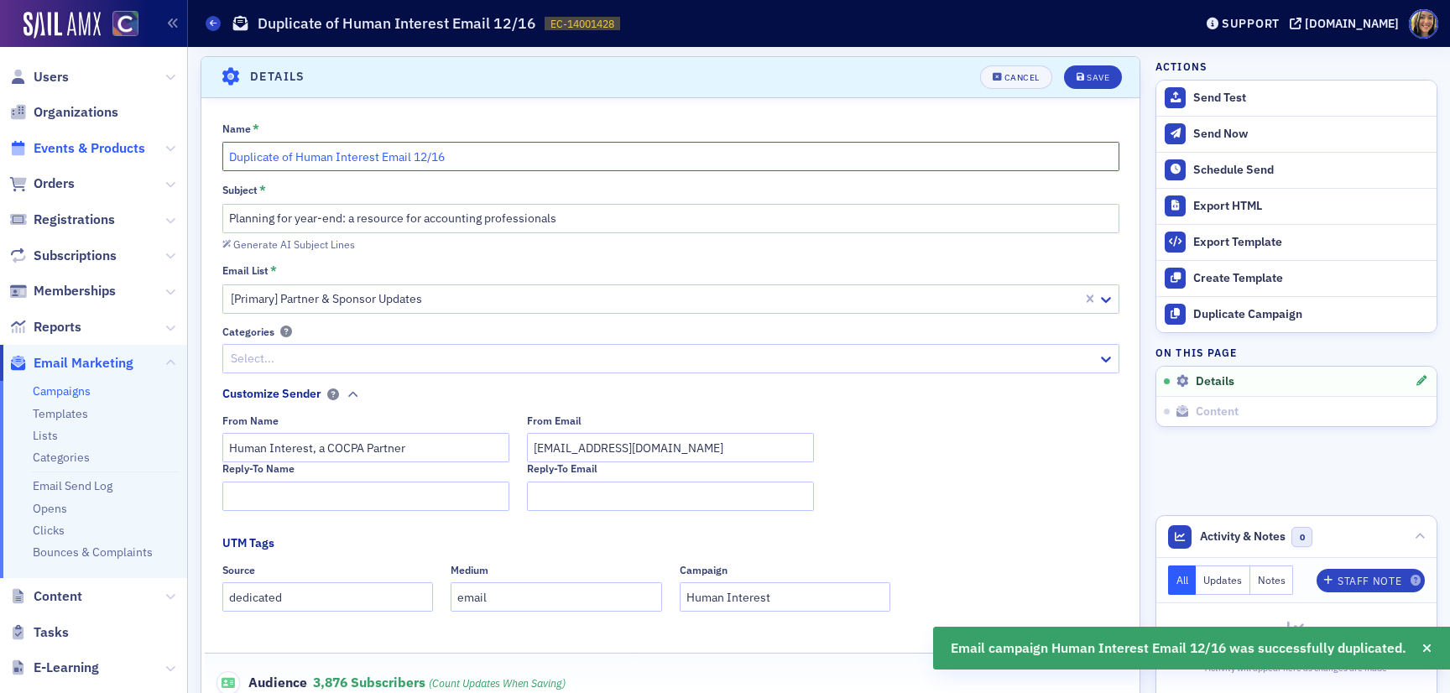
drag, startPoint x: 294, startPoint y: 156, endPoint x: 41, endPoint y: 155, distance: 252.5
click at [41, 155] on div "Users Organizations Events & Products Orders Registrations Subscriptions Member…" at bounding box center [725, 346] width 1450 height 693
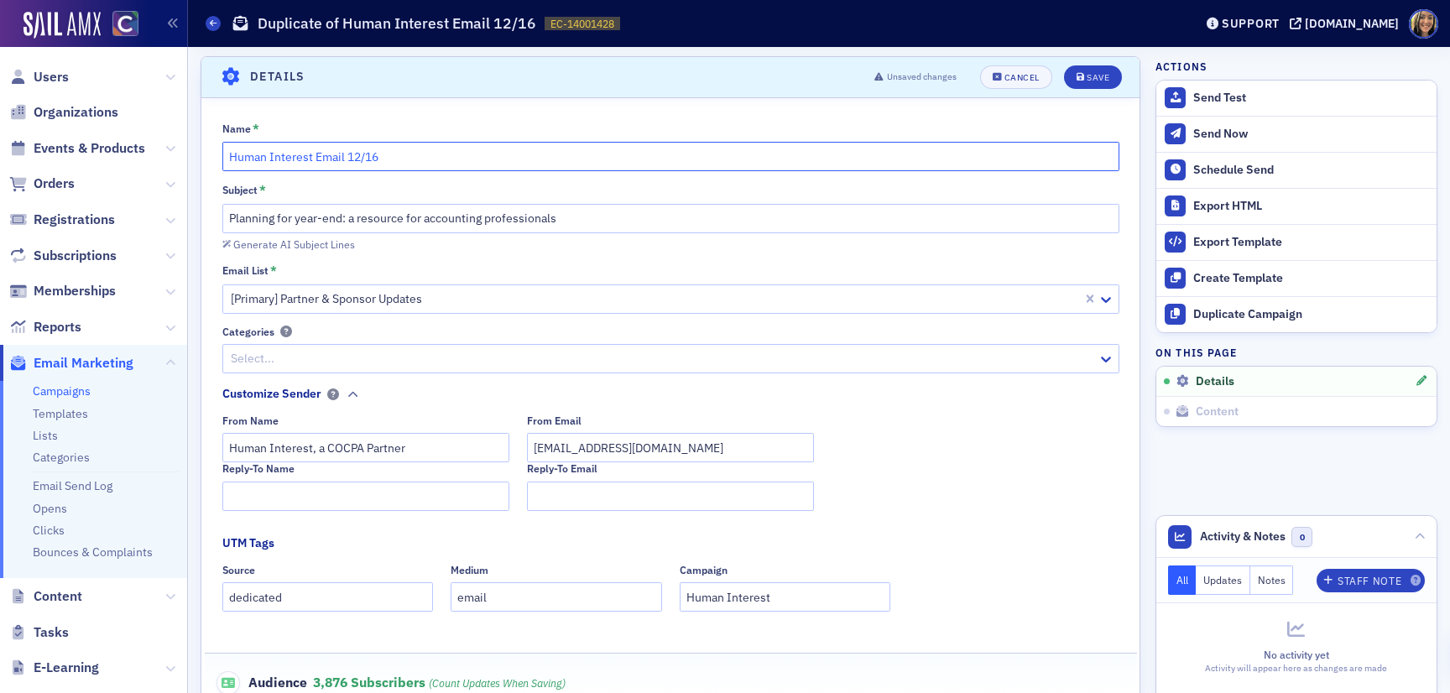
drag, startPoint x: 380, startPoint y: 152, endPoint x: 348, endPoint y: 151, distance: 31.9
click at [348, 153] on input "Human Interest Email 12/16" at bounding box center [670, 156] width 897 height 29
type input "Human Interest Email August Email"
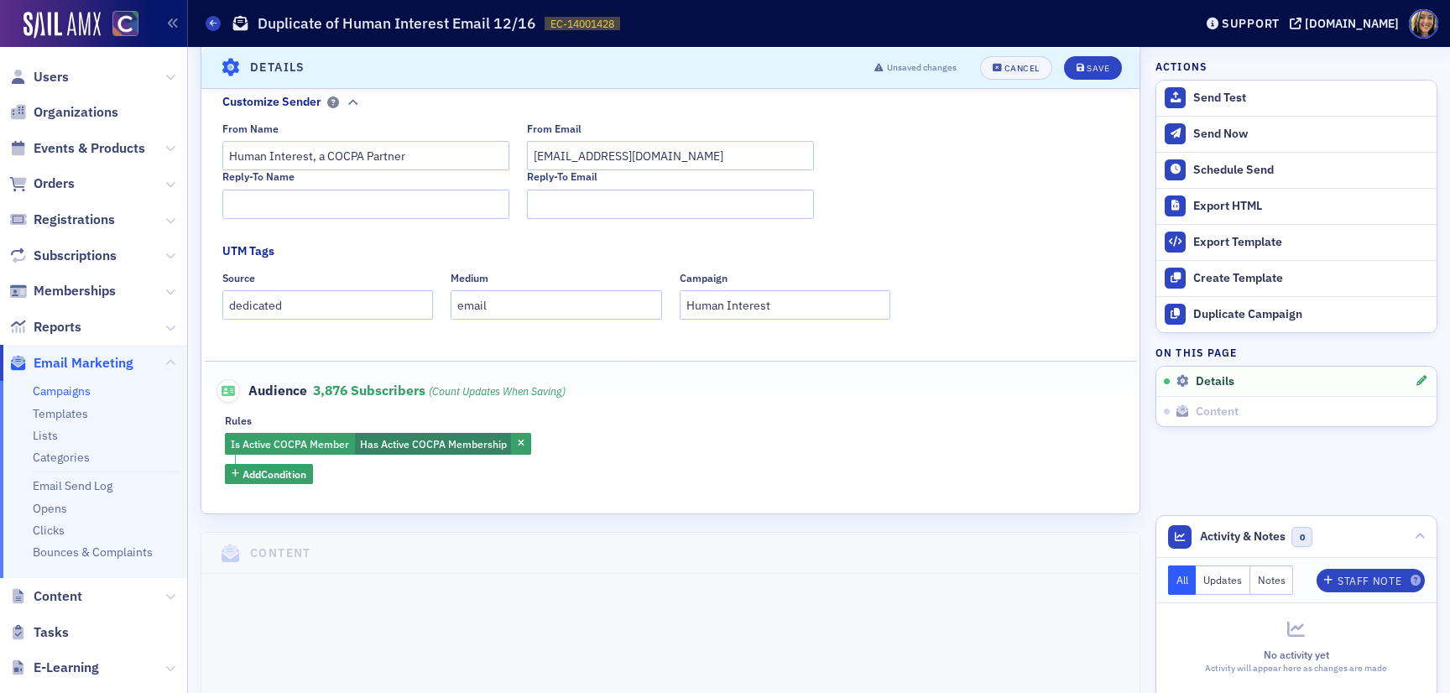
scroll to position [85, 0]
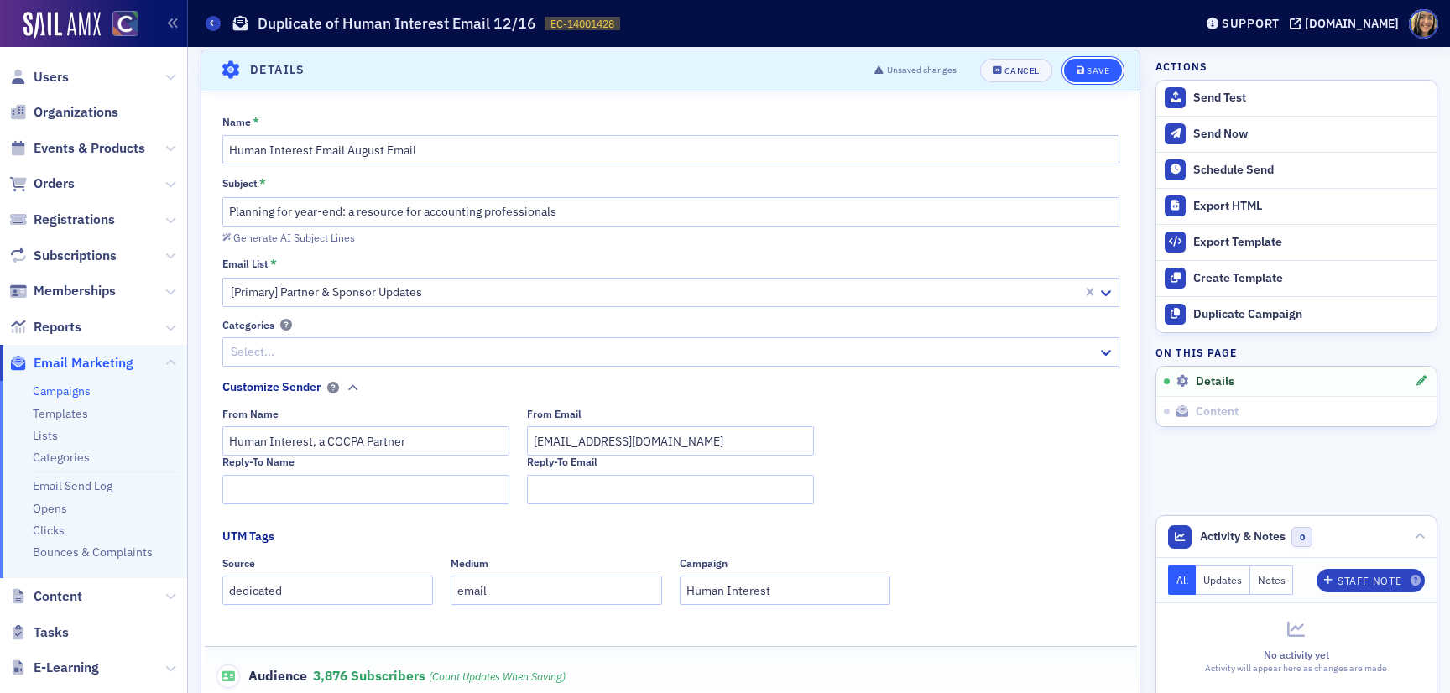
click at [1094, 67] on div "Save" at bounding box center [1098, 70] width 23 height 9
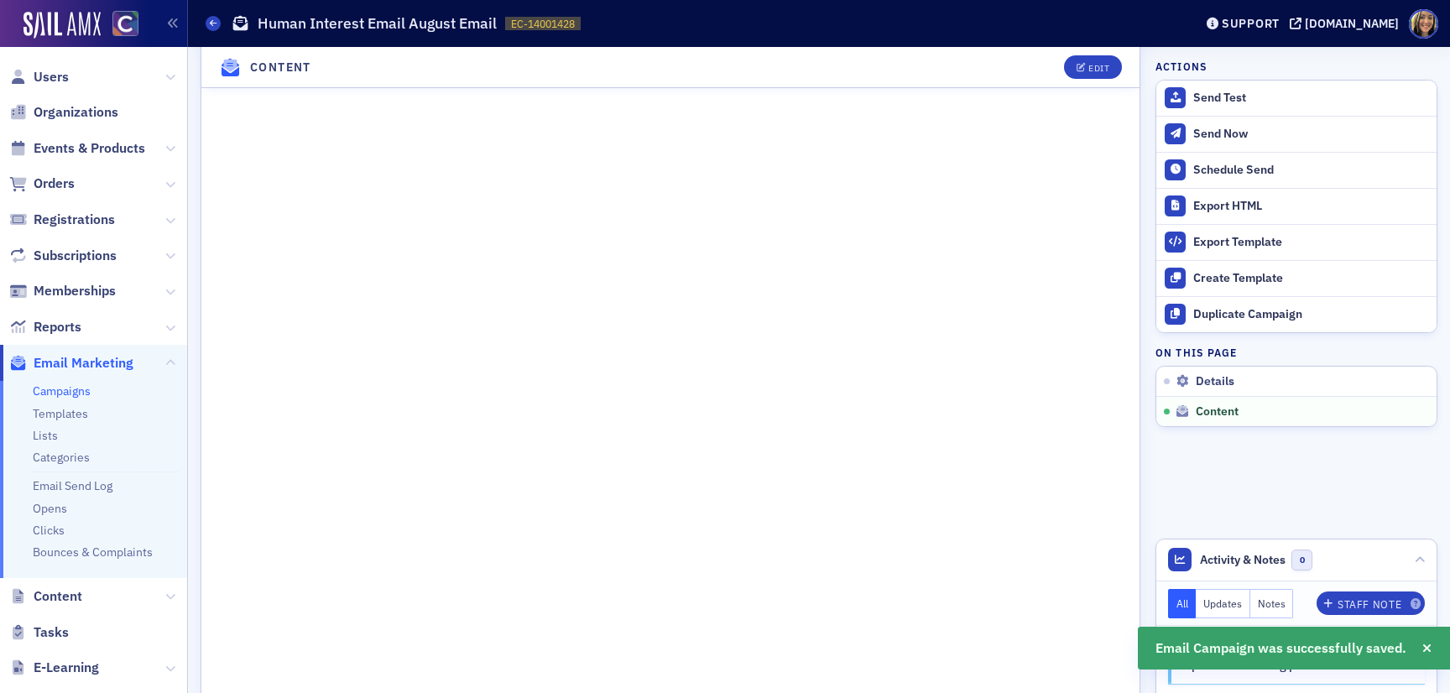
scroll to position [533, 0]
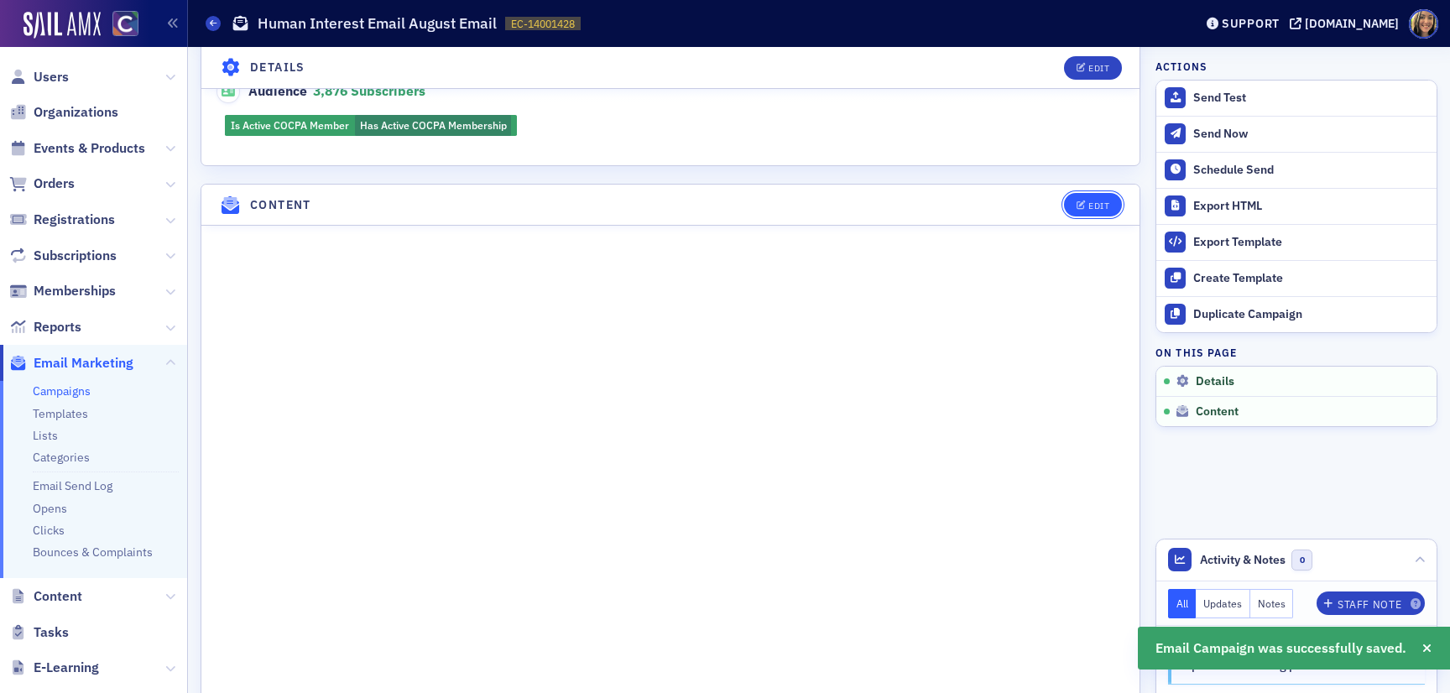
click at [1081, 201] on icon "button" at bounding box center [1081, 205] width 10 height 9
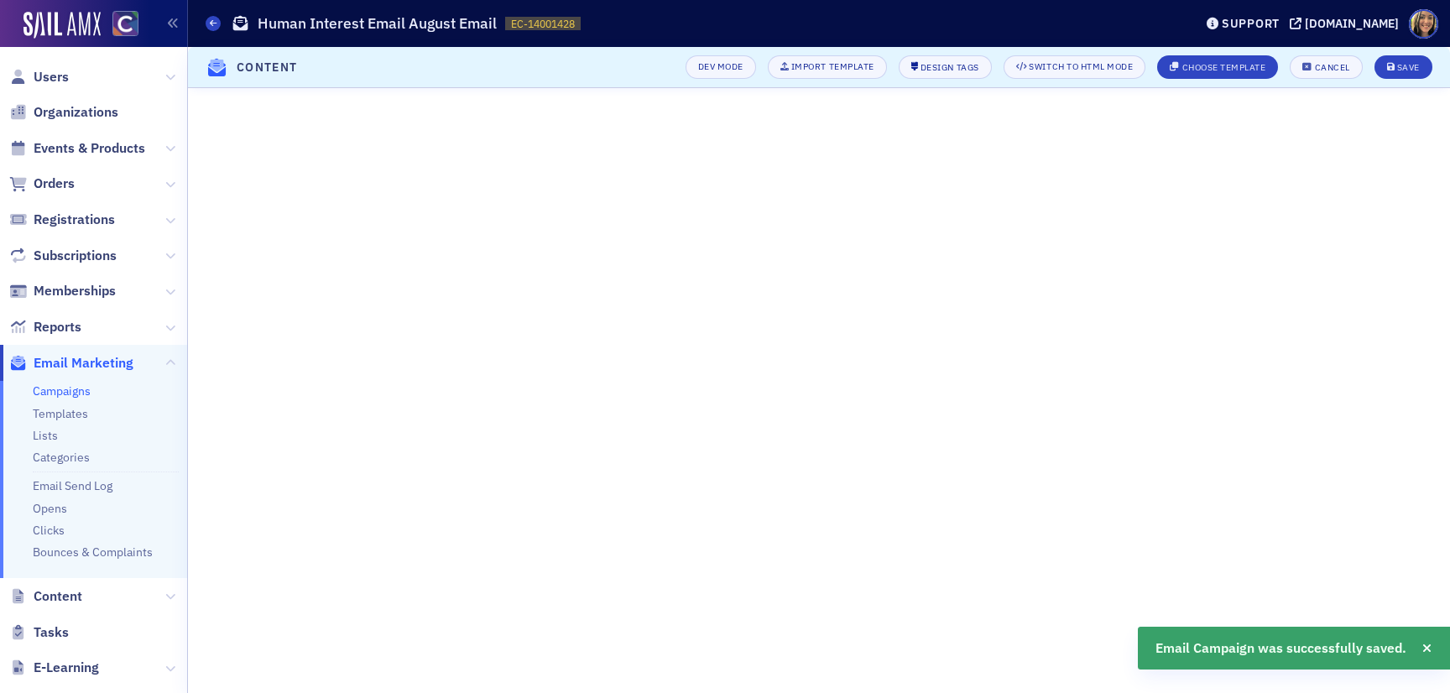
scroll to position [34, 0]
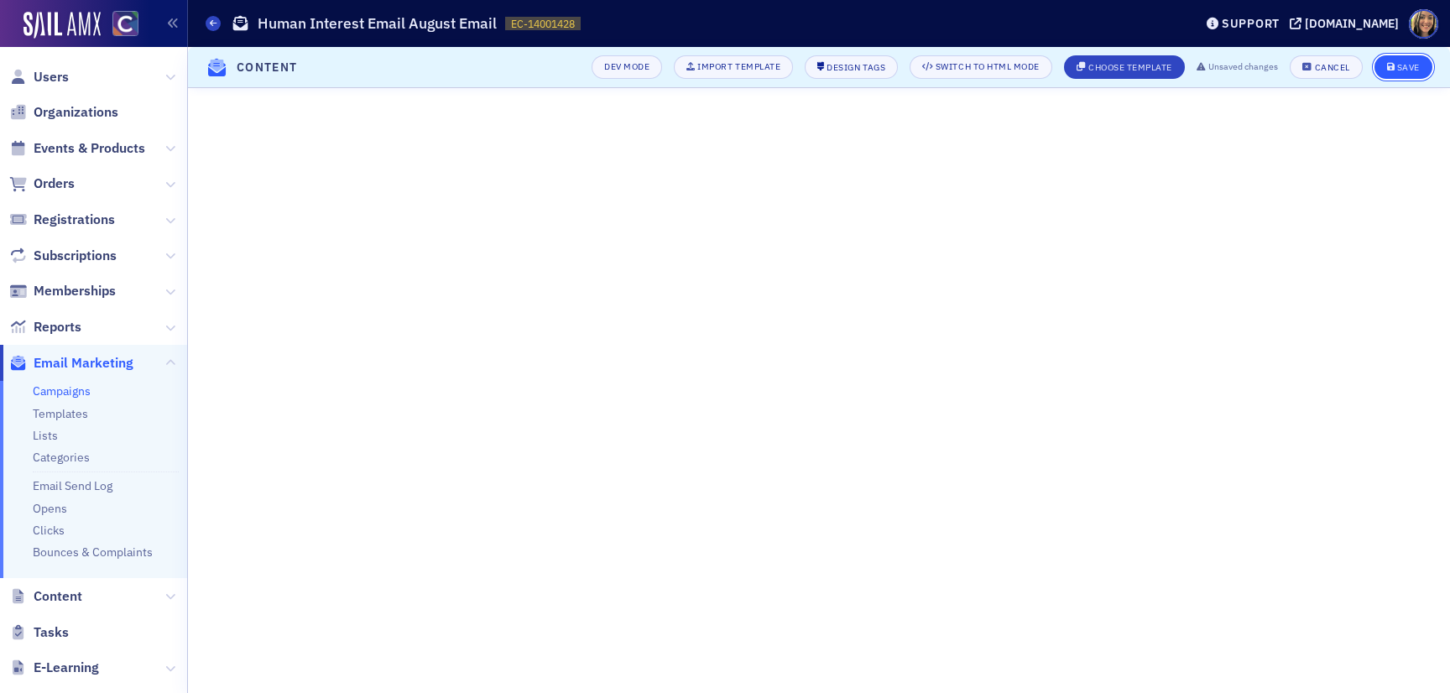
click at [1413, 70] on div "Save" at bounding box center [1408, 67] width 23 height 9
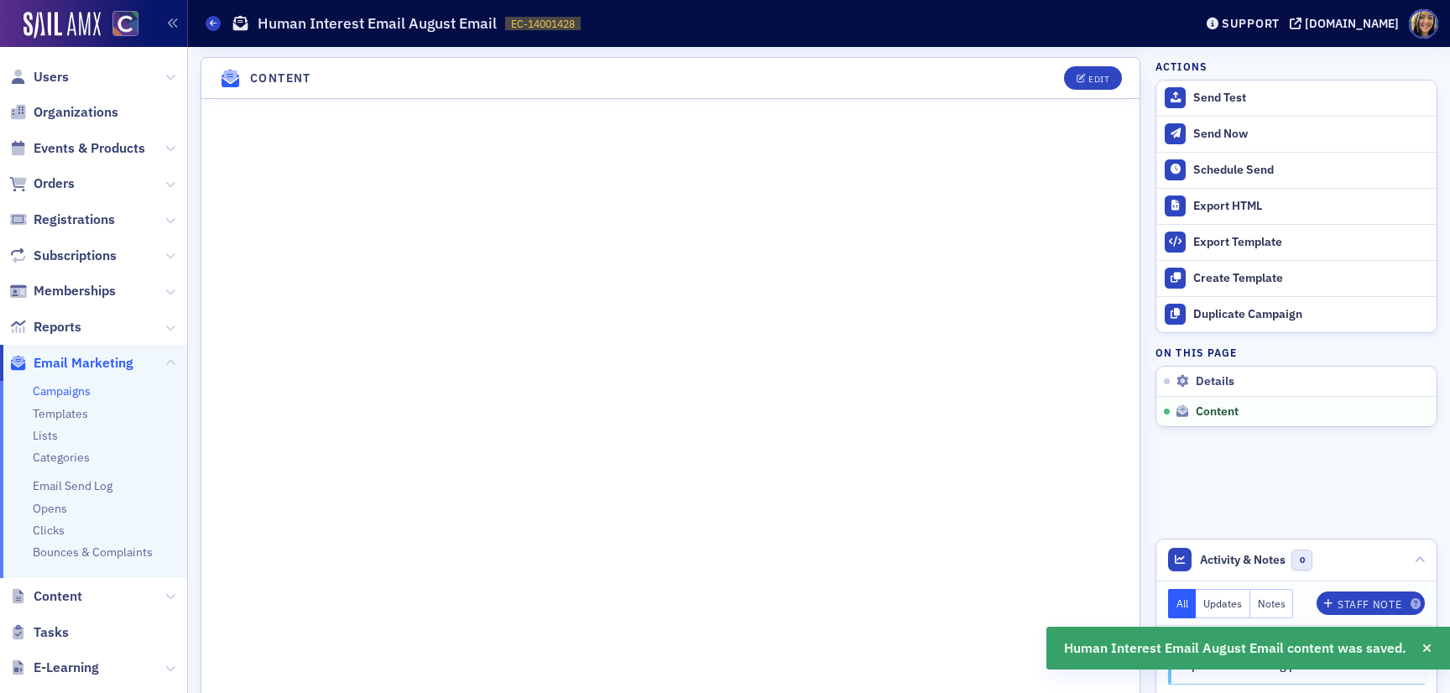
scroll to position [0, 0]
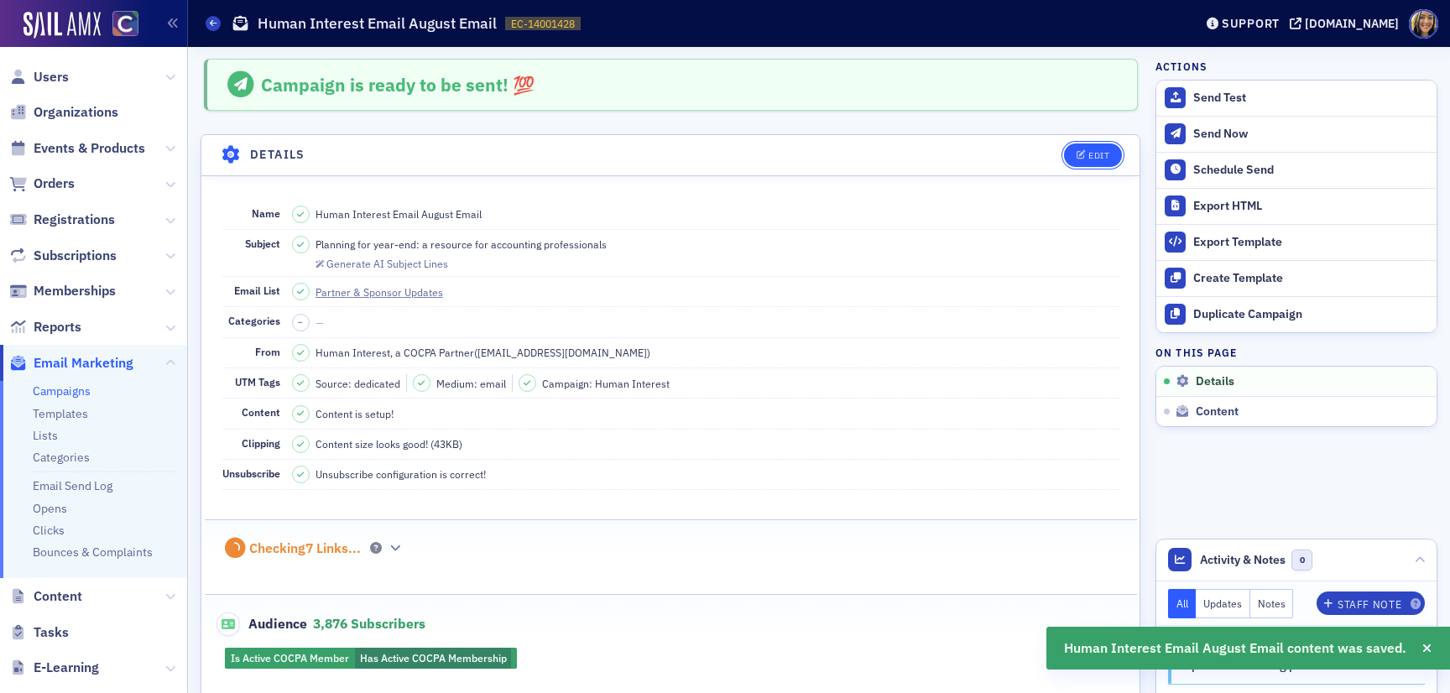
click at [1102, 154] on div "Edit" at bounding box center [1098, 155] width 21 height 9
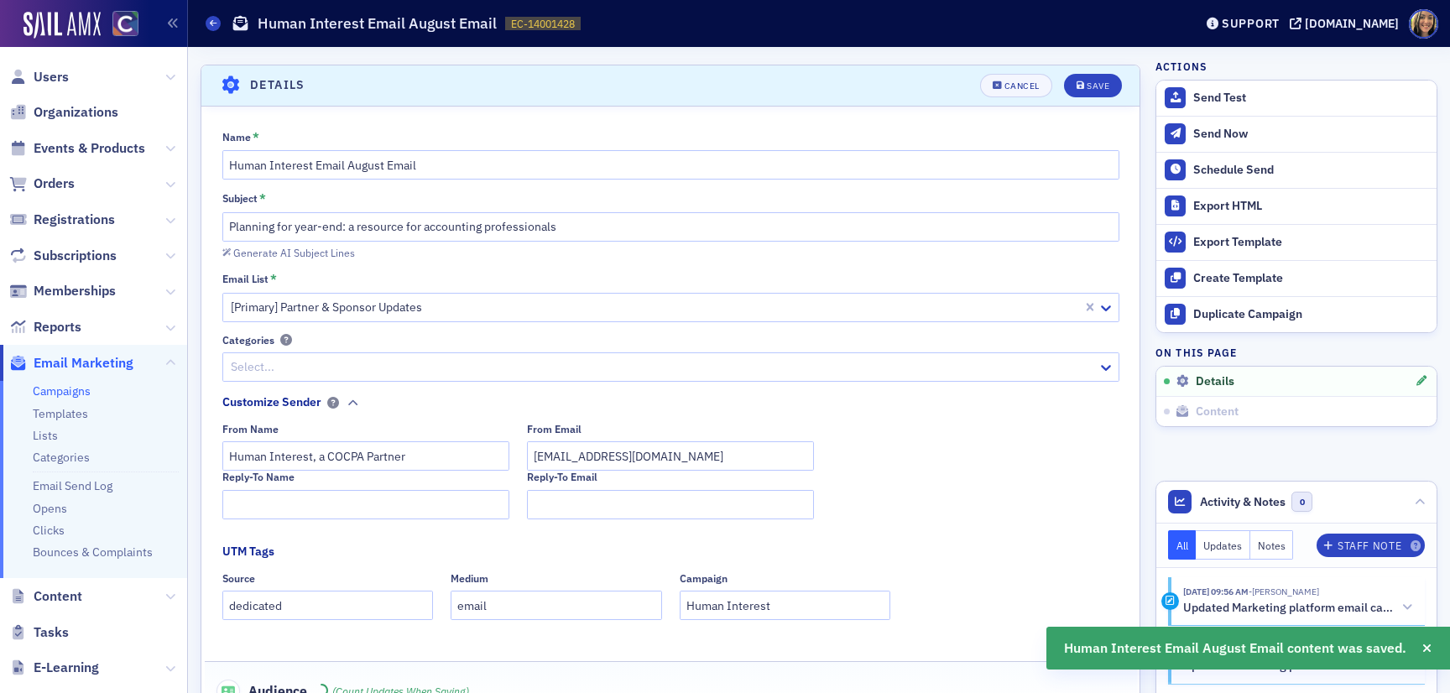
scroll to position [78, 0]
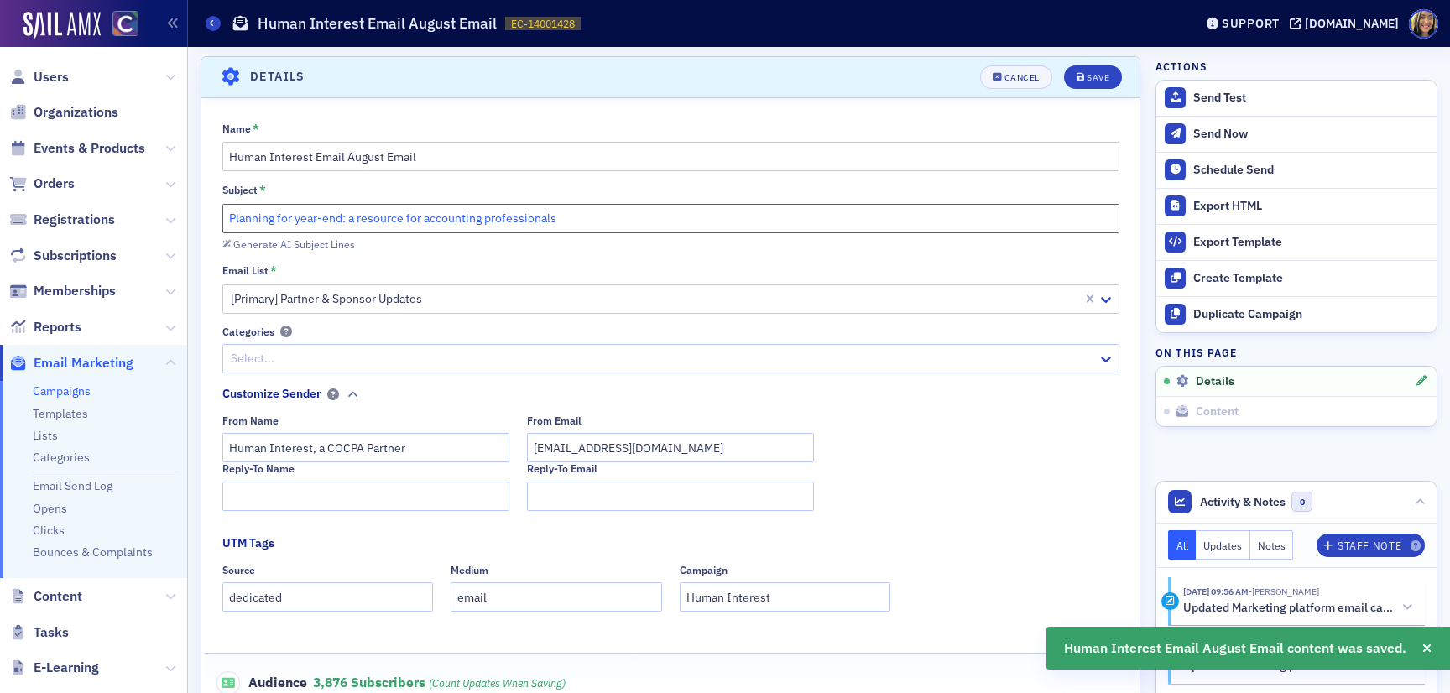
click at [436, 212] on input "Planning for year-end: a resource for accounting professionals" at bounding box center [670, 218] width 897 height 29
paste input "Navigating 2025: Key 401(k) Deadlines & Colorado SecureSavings for Your Client"
type input "Navigating 2025: Key 401(k) Deadlines & Colorado SecureSavings for Your Clients"
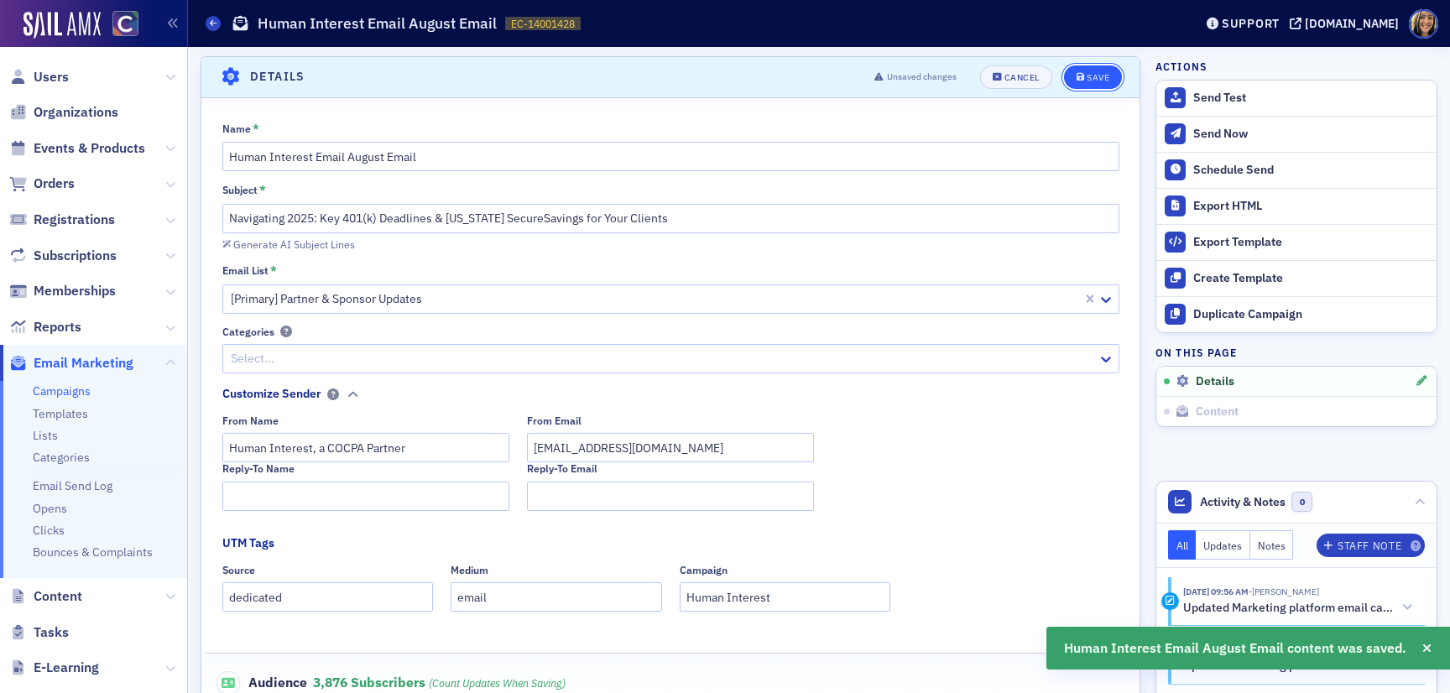
click at [1096, 70] on button "Save" at bounding box center [1093, 76] width 58 height 23
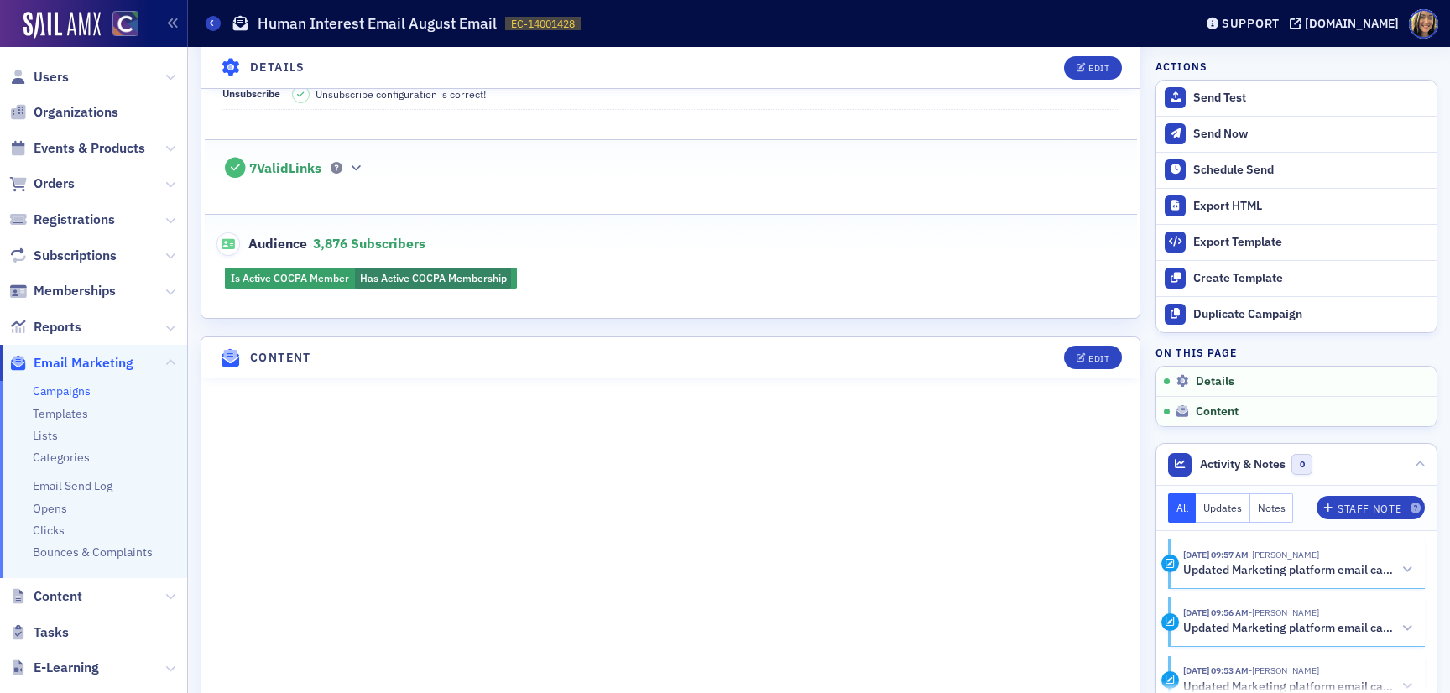
scroll to position [0, 0]
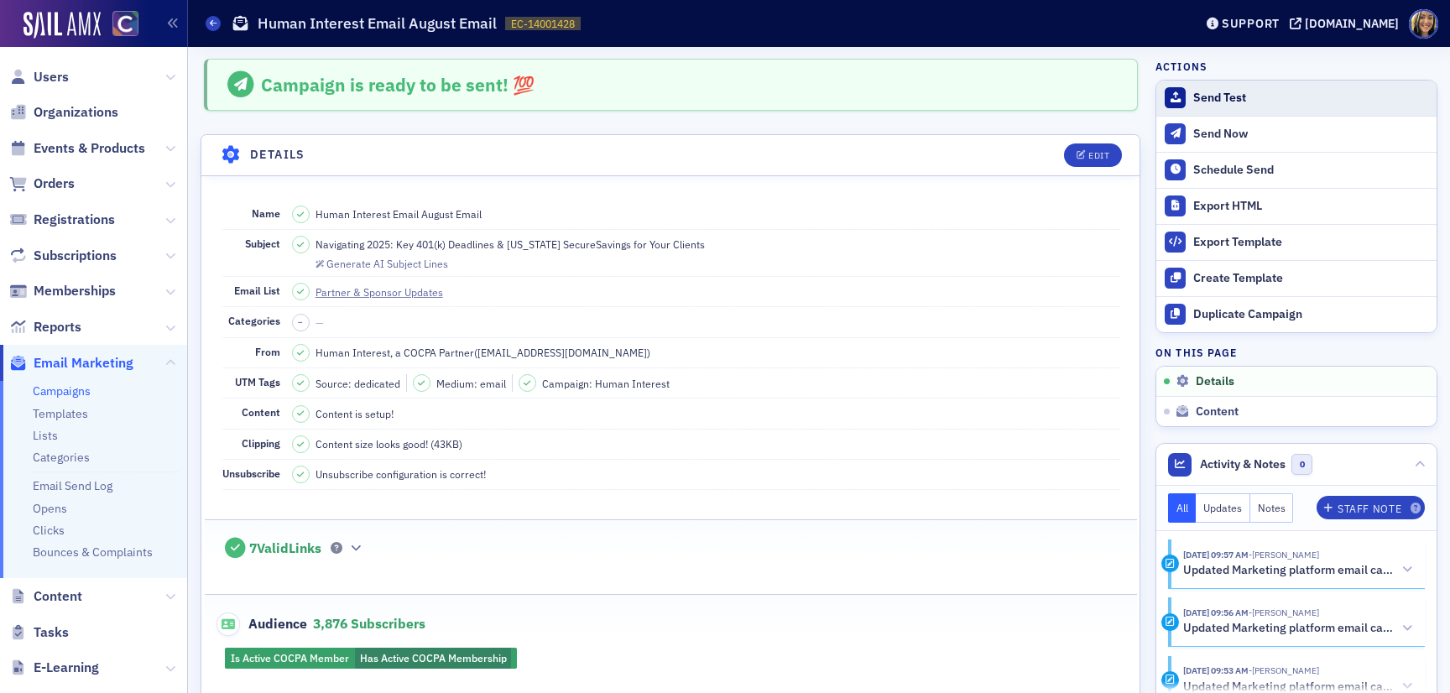
click at [1228, 95] on div "Send Test" at bounding box center [1310, 98] width 235 height 15
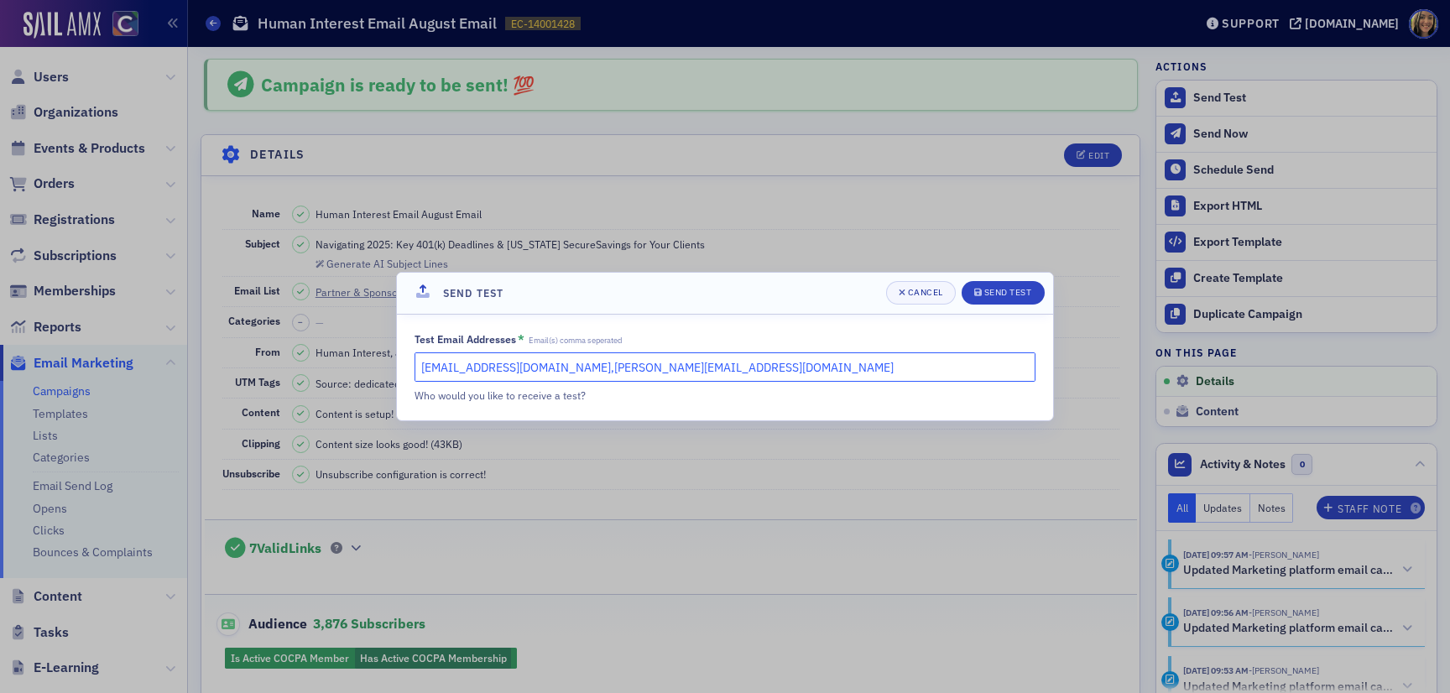
drag, startPoint x: 578, startPoint y: 372, endPoint x: 420, endPoint y: 341, distance: 161.6
click at [420, 342] on div "Test Email Addresses * Email(s) comma seperated lauren@blueoceanideas.com,chery…" at bounding box center [724, 367] width 621 height 71
type input "cheryl@cocpa.org"
click at [1021, 296] on div "Send Test" at bounding box center [1008, 292] width 48 height 9
